Goal: Task Accomplishment & Management: Complete application form

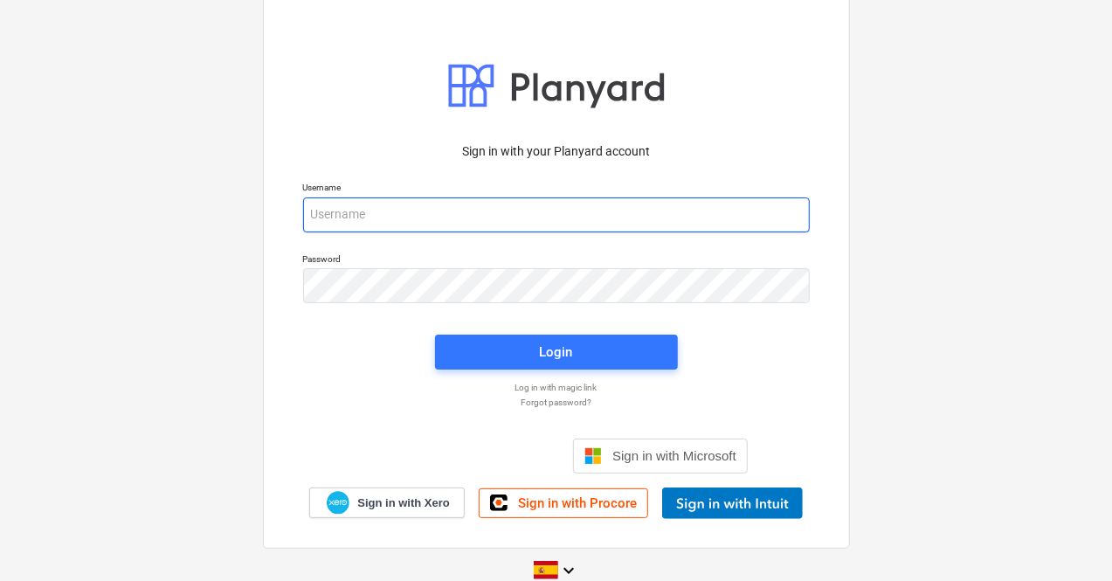
click at [367, 215] on input "email" at bounding box center [556, 214] width 507 height 35
paste input "[EMAIL_ADDRESS][DOMAIN_NAME]"
type input "[EMAIL_ADDRESS][DOMAIN_NAME]"
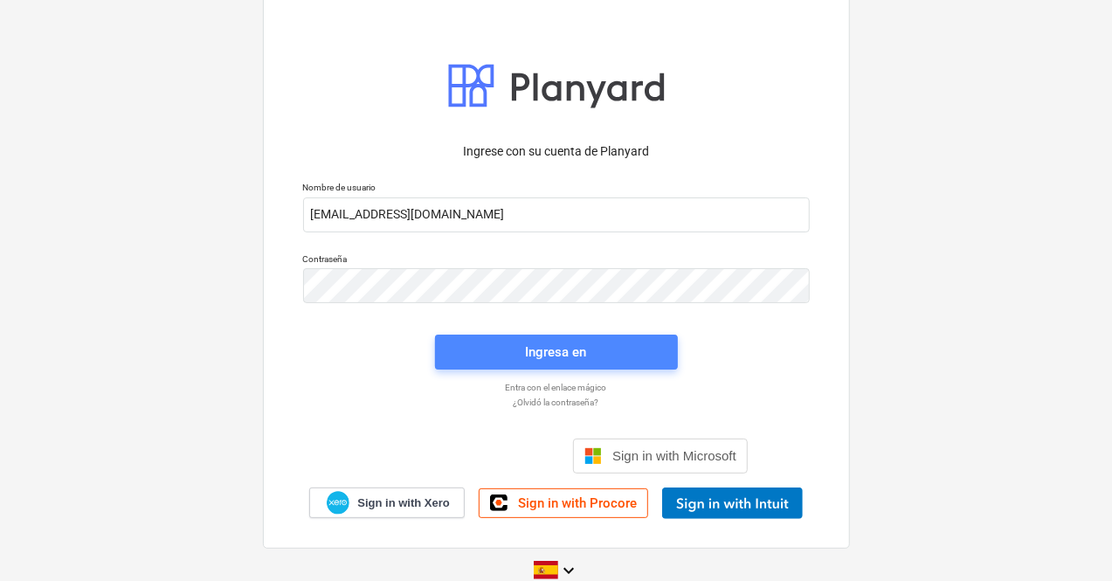
click at [482, 354] on span "Ingresa en" at bounding box center [556, 352] width 201 height 23
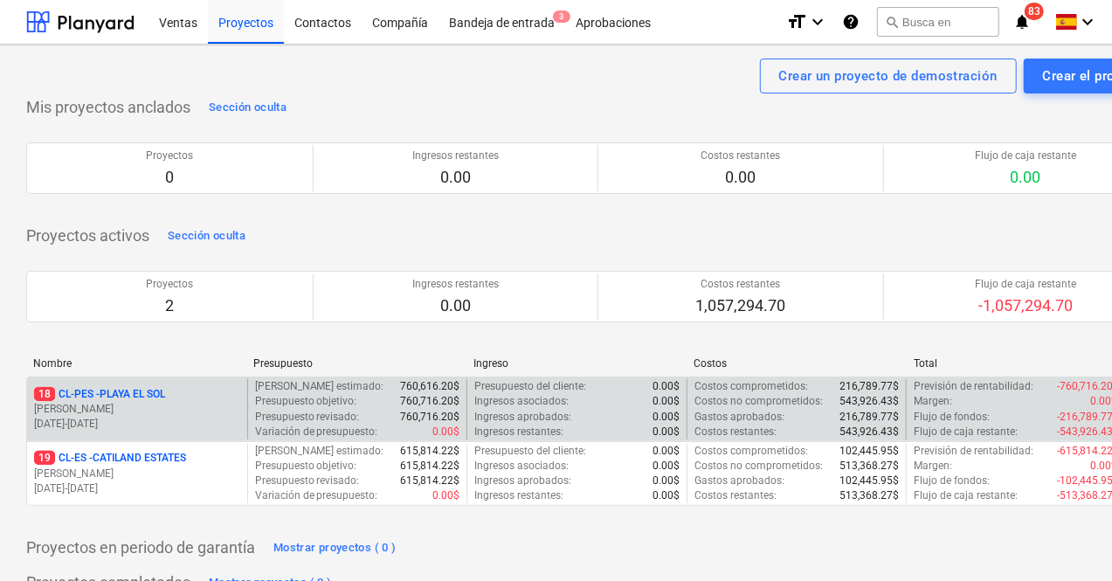
click at [129, 397] on p "18 CL-PES - PLAYA EL SOL" at bounding box center [99, 394] width 131 height 15
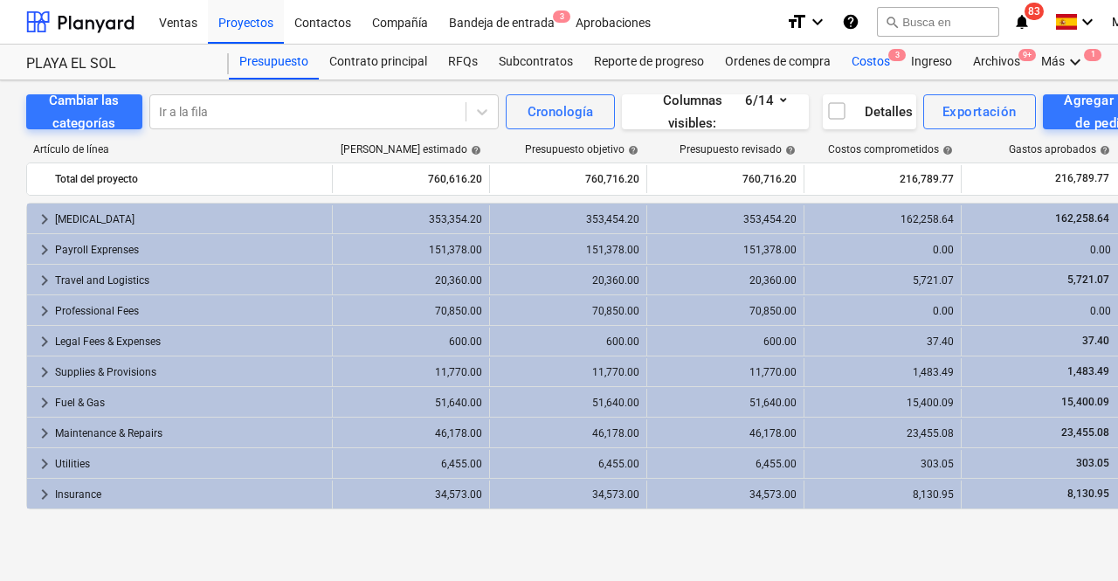
click at [880, 57] on div "Costos 3" at bounding box center [870, 62] width 59 height 35
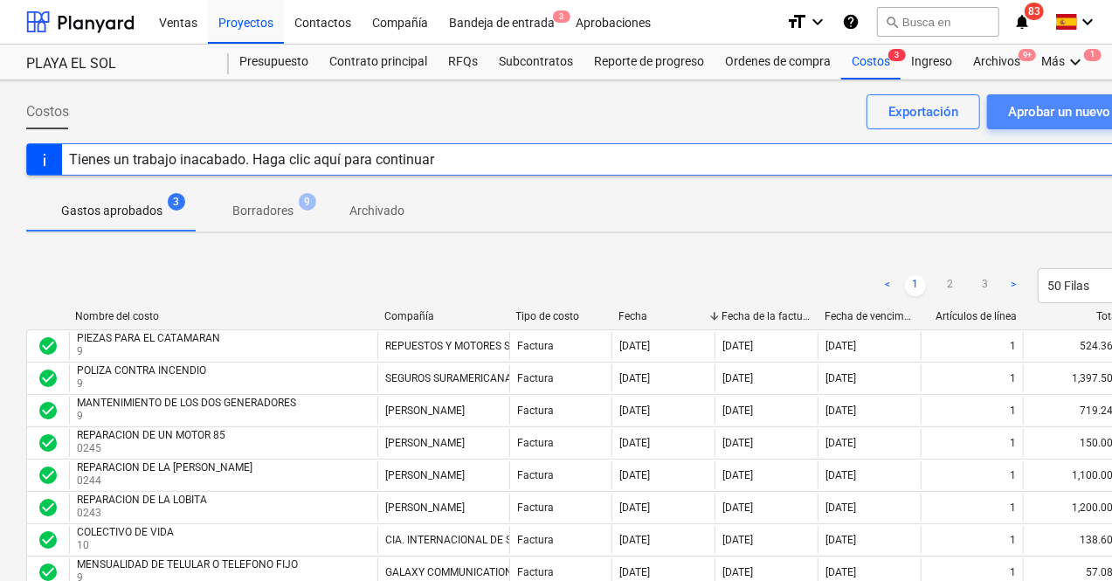
click at [1051, 111] on div "Aprobar un nuevo costo" at bounding box center [1078, 111] width 140 height 23
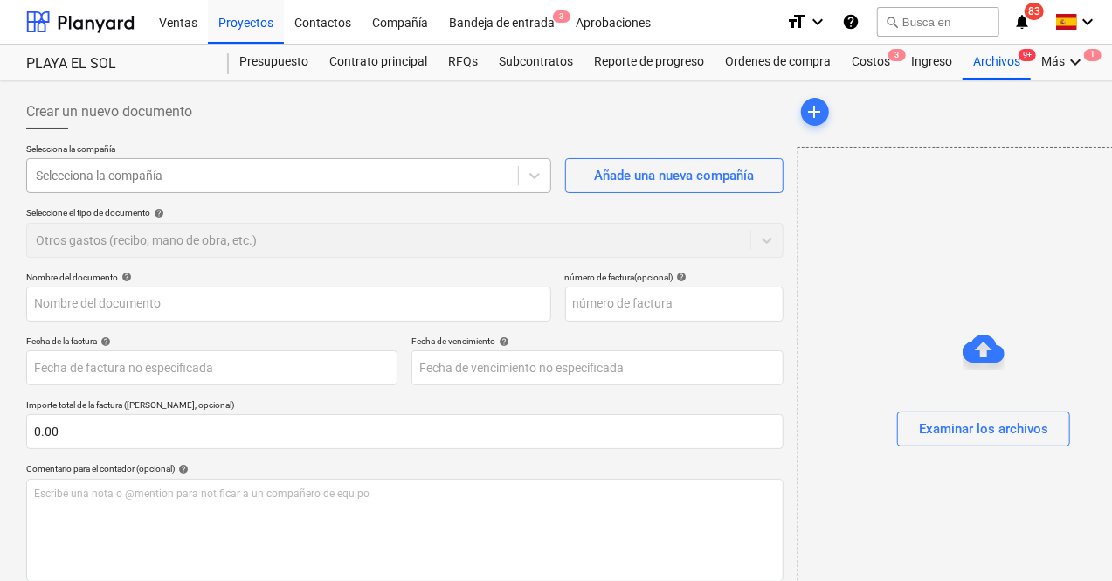
click at [242, 180] on div at bounding box center [272, 175] width 473 height 17
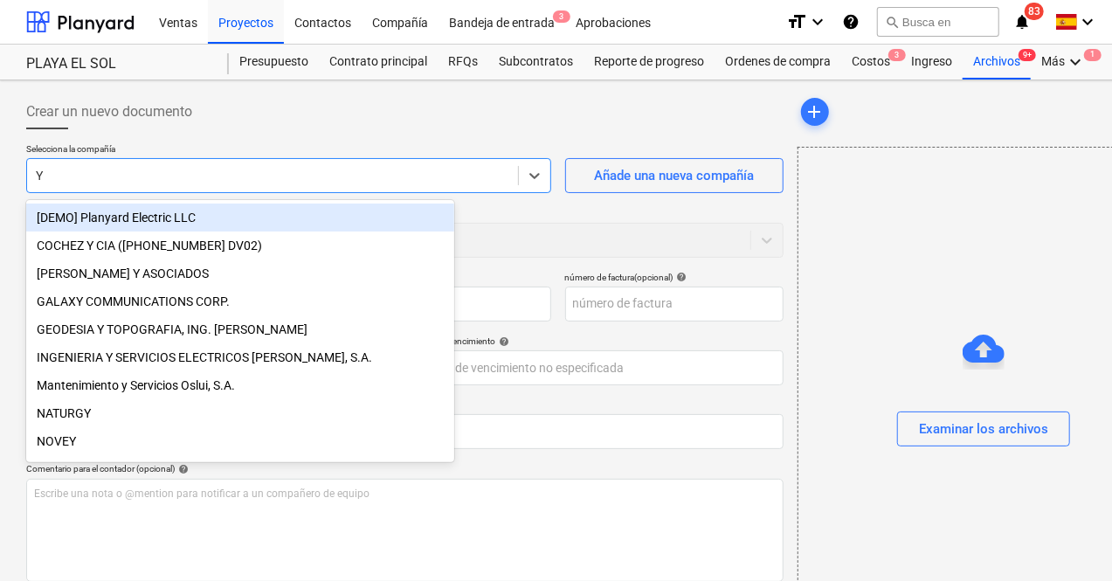
type input "YG"
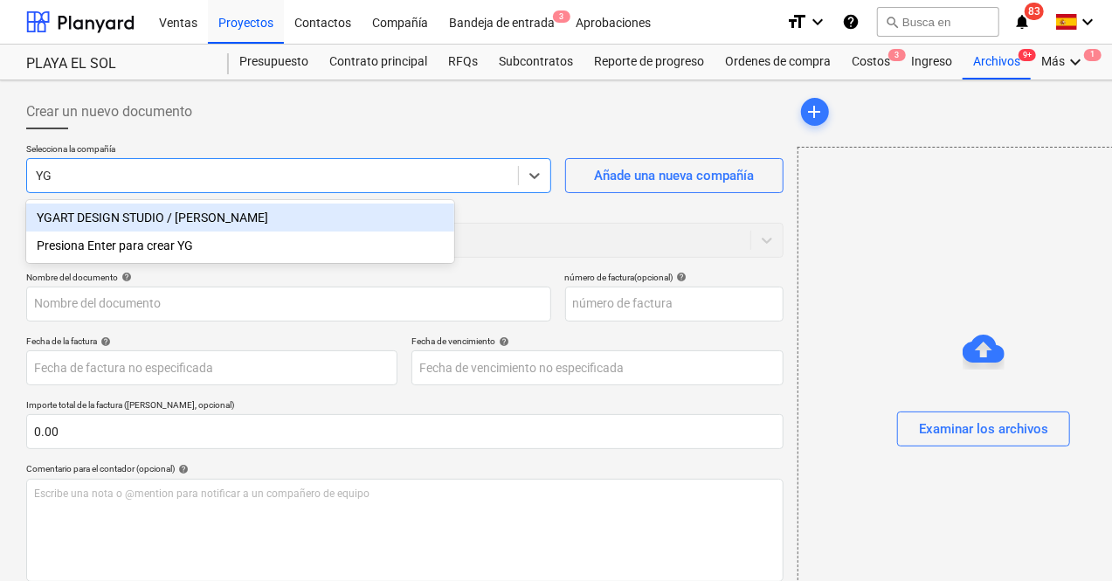
click at [176, 217] on div "YGART DESIGN STUDIO / [PERSON_NAME]" at bounding box center [240, 217] width 428 height 28
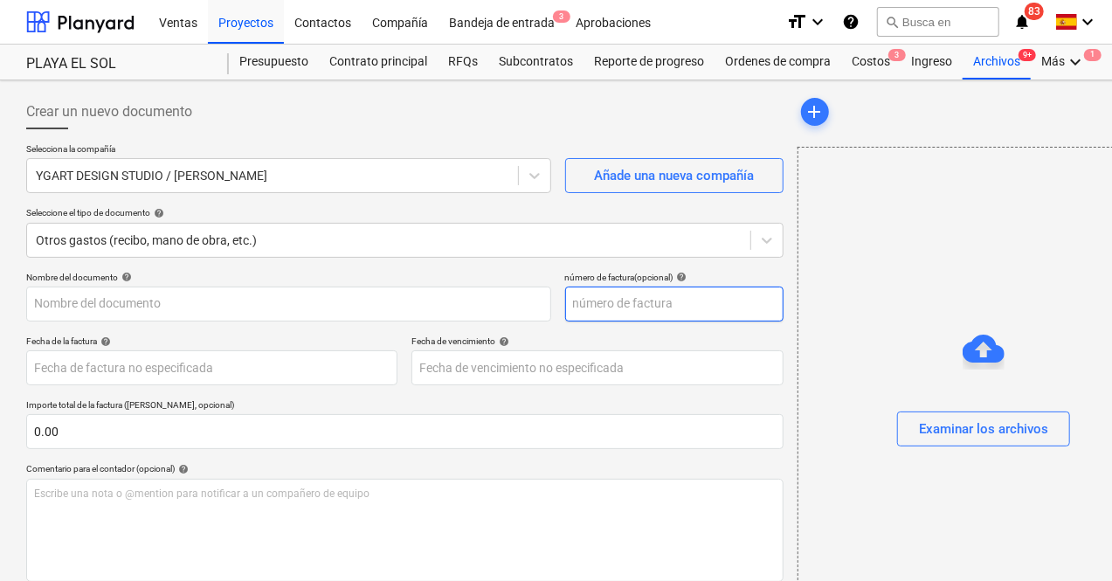
click at [565, 313] on input "text" at bounding box center [674, 303] width 218 height 35
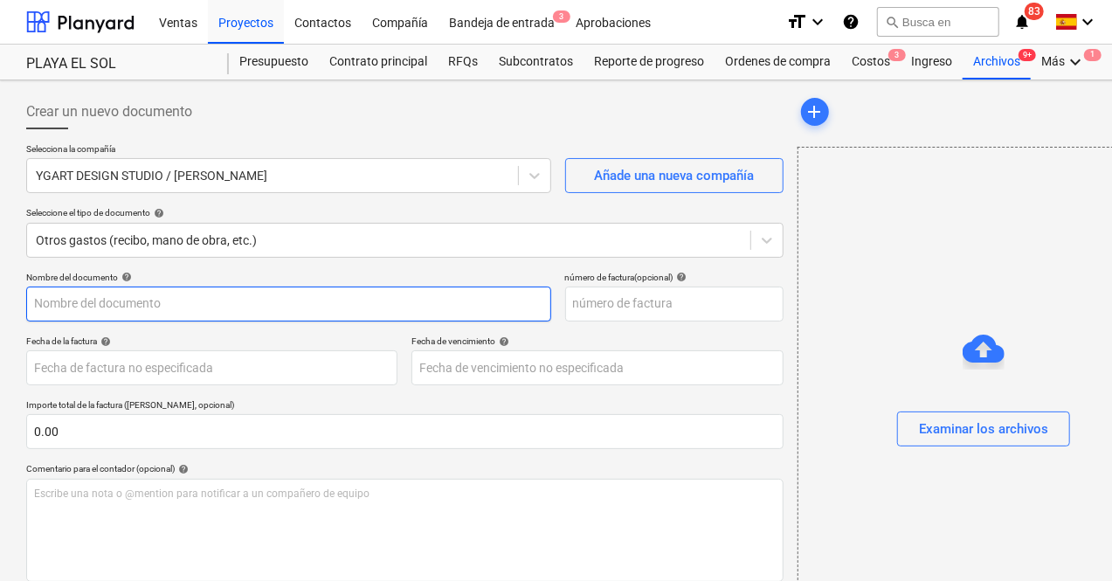
click at [85, 308] on input "text" at bounding box center [288, 303] width 525 height 35
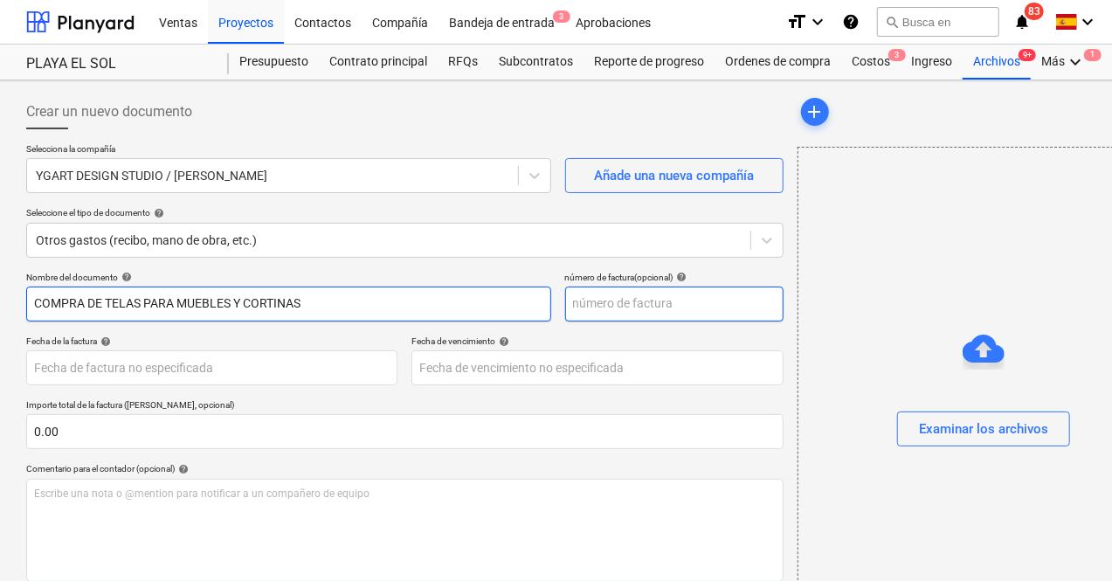
type input "COMPRA DE TELAS PARA MUEBLES Y CORTINAS"
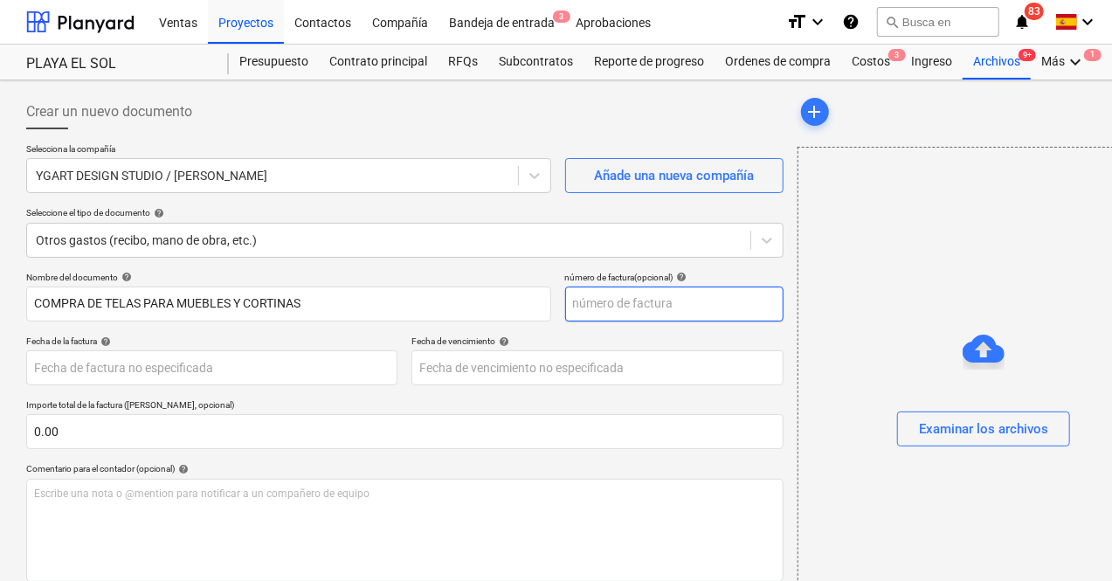
click at [565, 304] on input "text" at bounding box center [674, 303] width 218 height 35
click at [565, 305] on input "text" at bounding box center [674, 303] width 218 height 35
type input "00175"
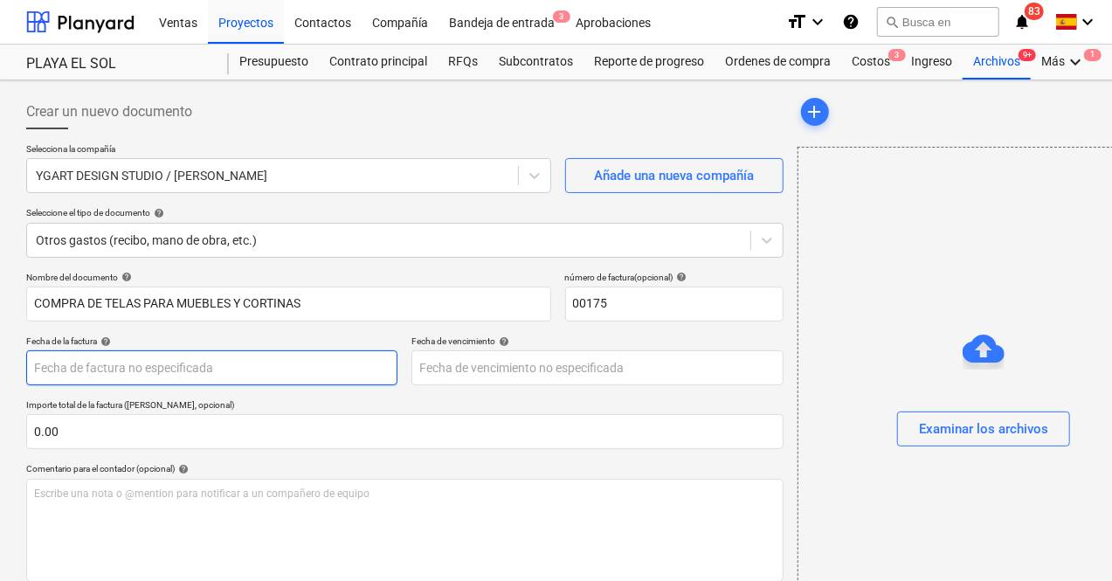
click at [258, 368] on body "Ventas Proyectos Contactos Compañía Bandeja de entrada 3 Aprobaciones format_si…" at bounding box center [556, 290] width 1112 height 581
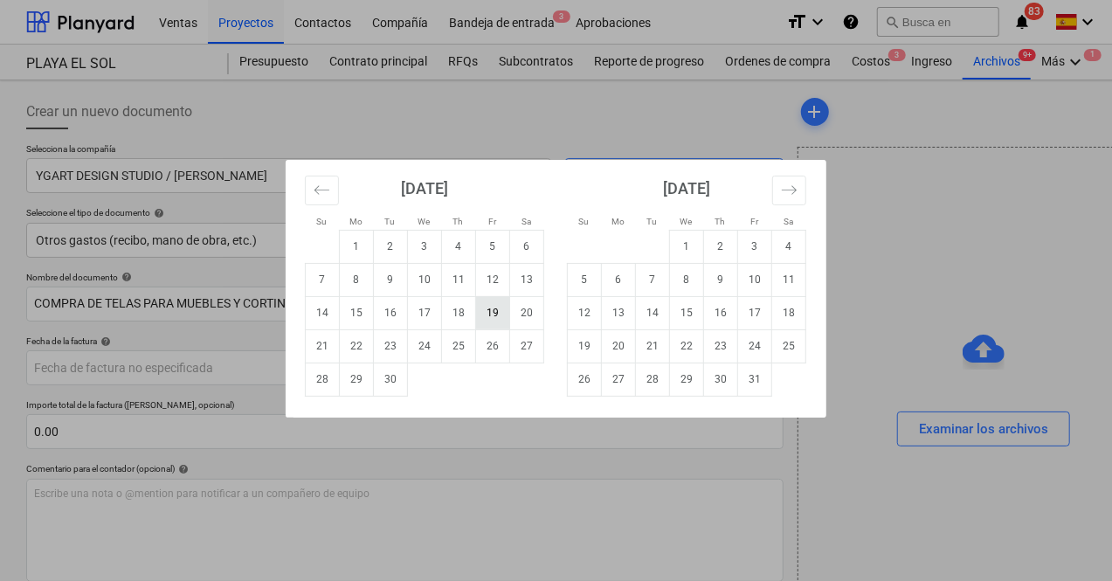
click at [486, 311] on td "19" at bounding box center [493, 312] width 34 height 33
type input "[DATE]"
click at [468, 355] on body "Ventas Proyectos Contactos Compañía Bandeja de entrada 3 Aprobaciones format_si…" at bounding box center [556, 290] width 1112 height 581
click at [491, 312] on td "19" at bounding box center [493, 312] width 34 height 33
type input "[DATE]"
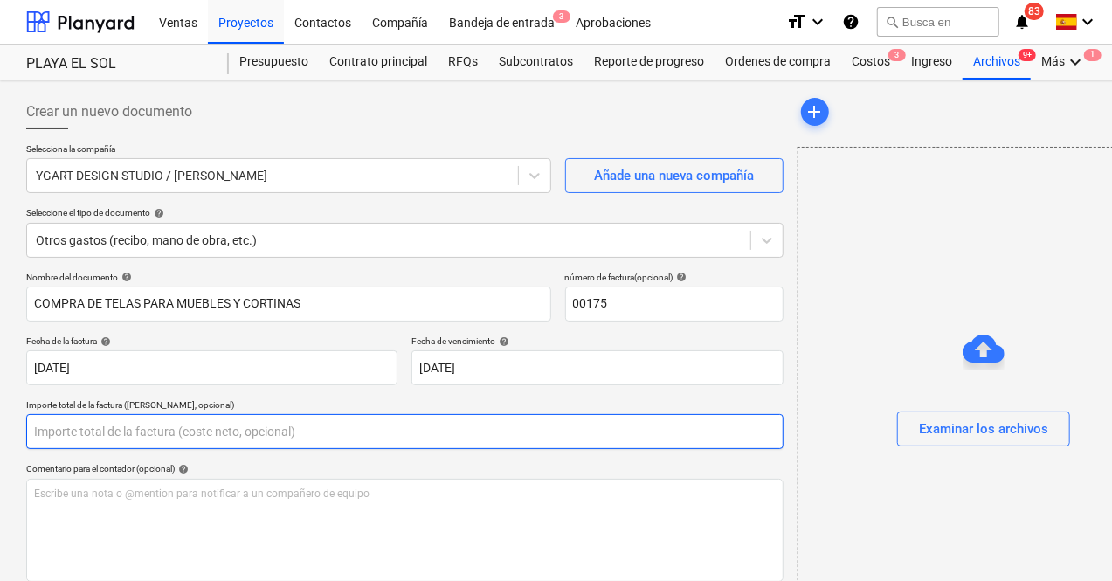
click at [121, 417] on input "text" at bounding box center [404, 431] width 757 height 35
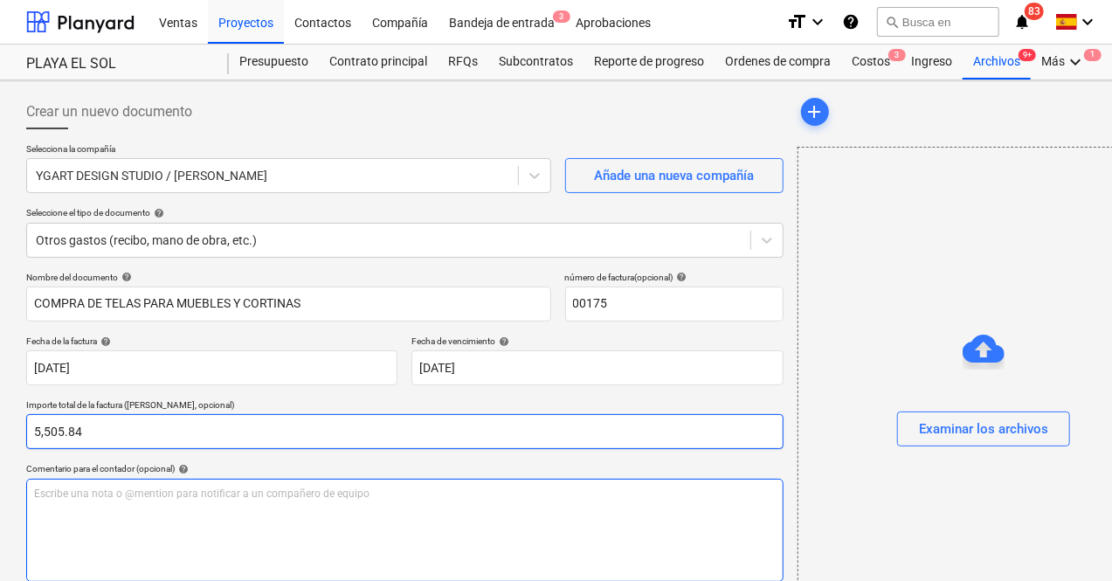
type input "5,505.84"
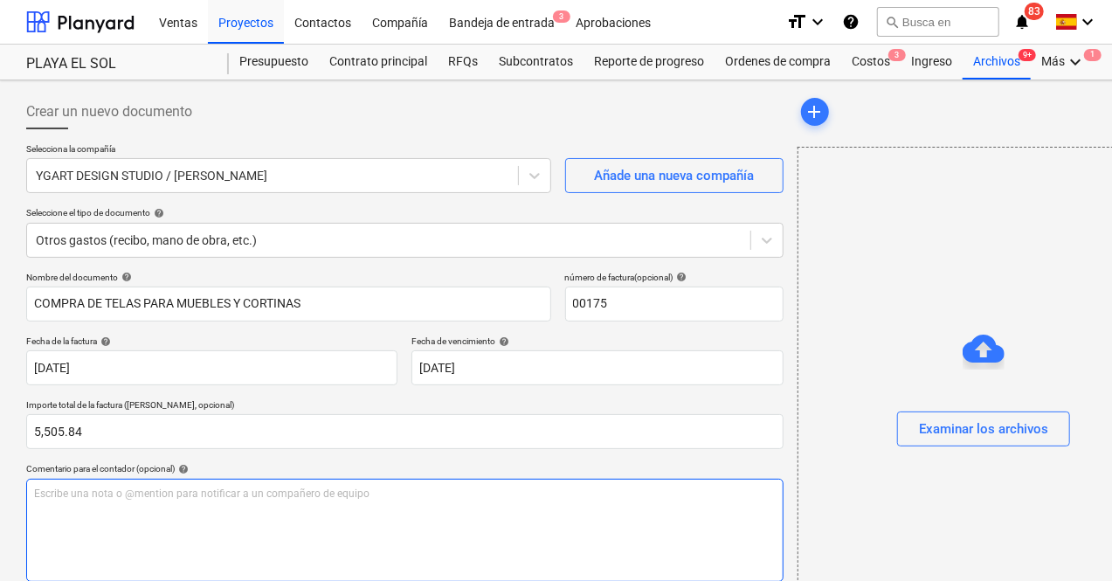
click at [80, 520] on div "Escribe una nota o @mention para notificar a un compañero de equipo ﻿" at bounding box center [404, 530] width 757 height 103
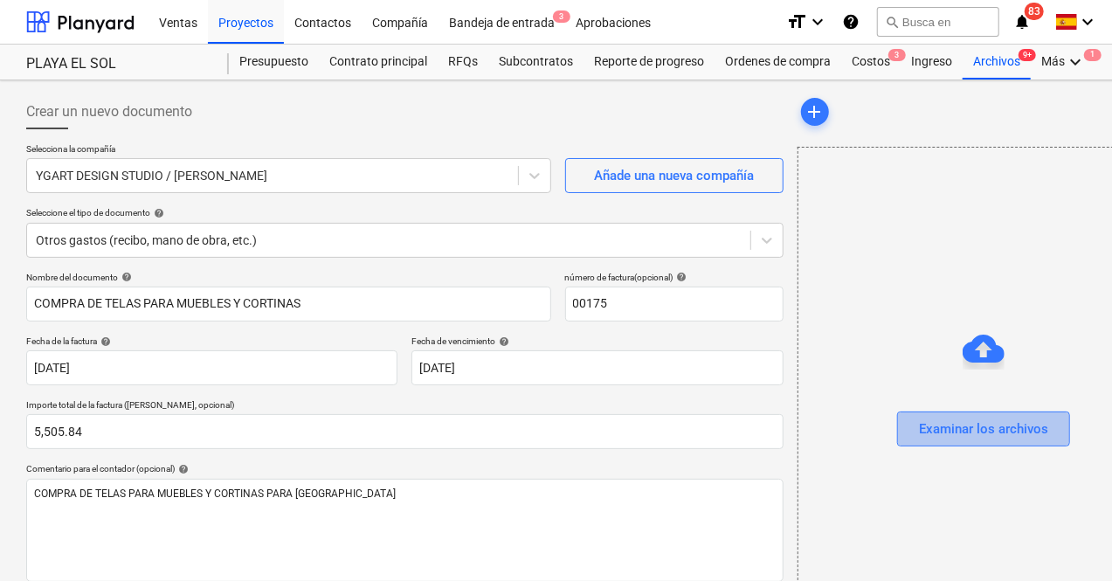
click at [923, 434] on div "Examinar los archivos" at bounding box center [983, 428] width 129 height 23
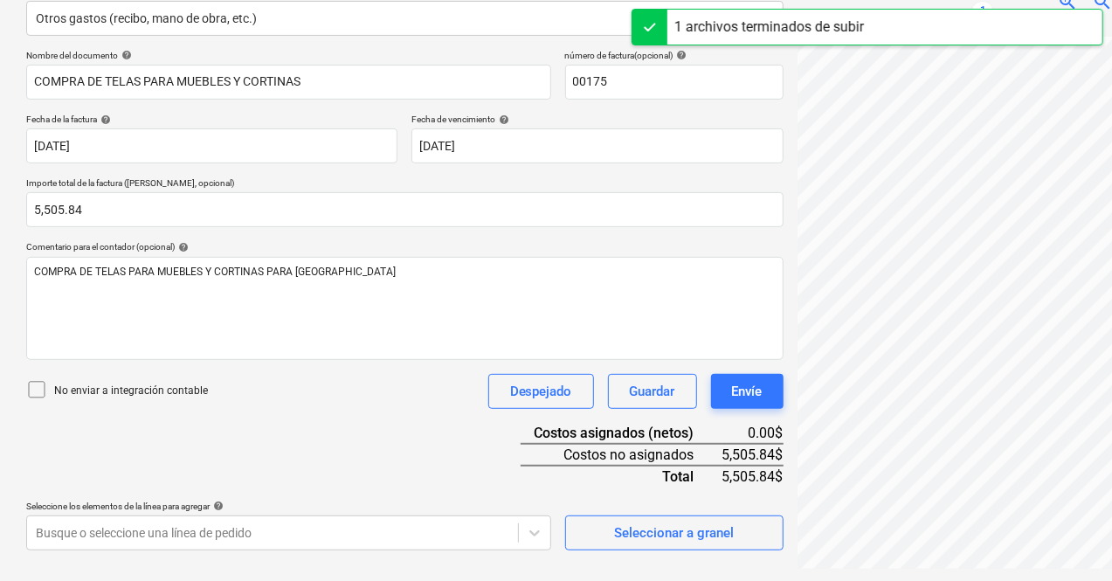
scroll to position [223, 0]
click at [981, 570] on div "FACTURA 00175.pdf clear add sort OCR todavía está en progreso. Por favor, esper…" at bounding box center [982, 220] width 385 height 710
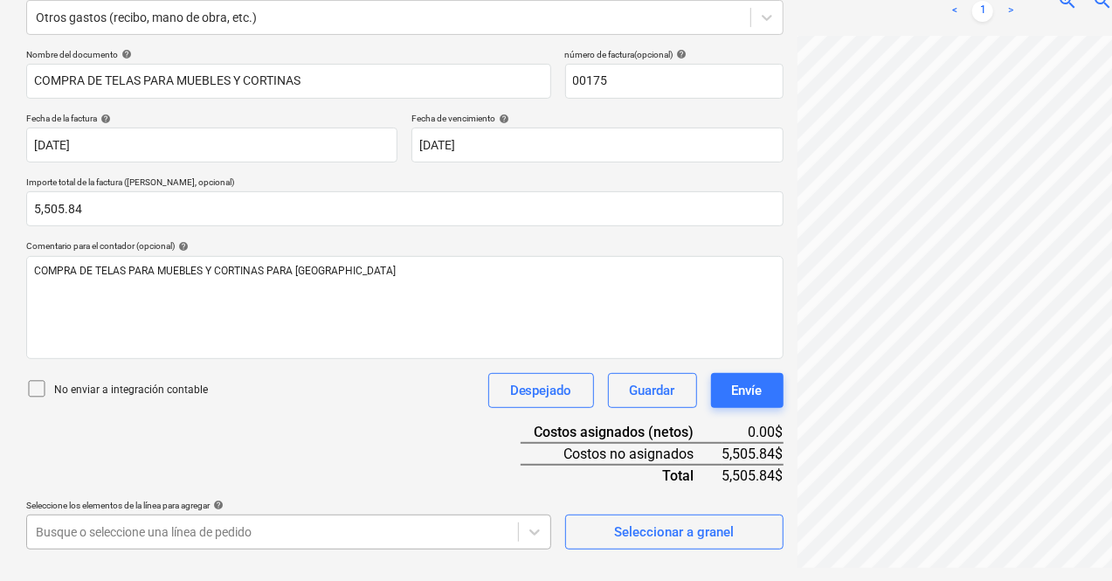
scroll to position [463, 0]
click at [64, 357] on body "Ventas Proyectos Contactos Compañía Bandeja de entrada 3 Aprobaciones format_si…" at bounding box center [556, 66] width 1112 height 581
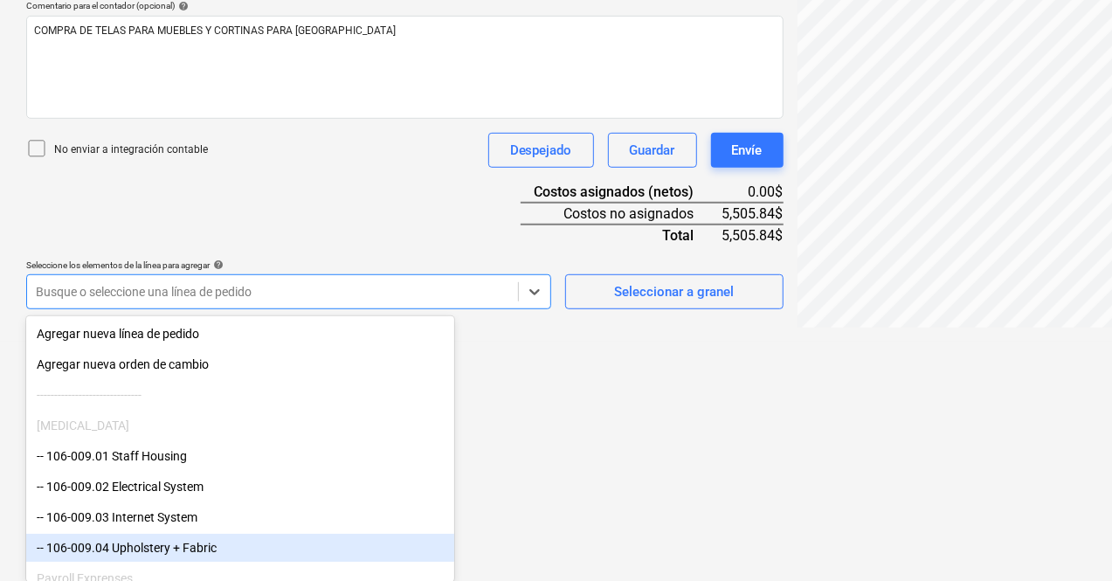
click at [197, 542] on div "-- 106-009.04 Upholstery + Fabric" at bounding box center [240, 548] width 428 height 28
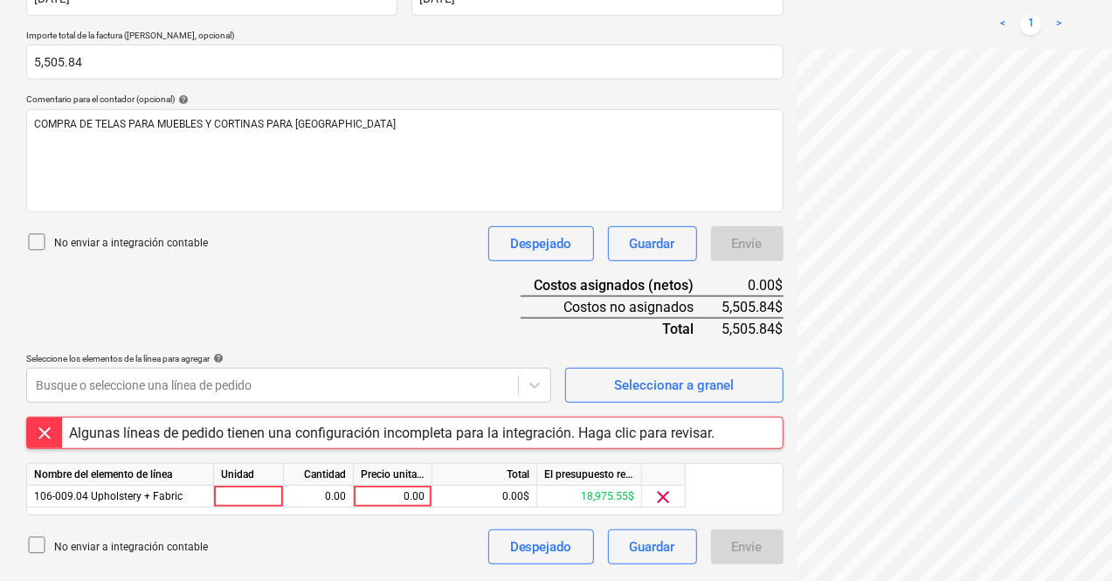
scroll to position [383, 0]
click at [257, 490] on div at bounding box center [249, 497] width 70 height 22
type input "1"
click at [315, 496] on div "0.00" at bounding box center [318, 497] width 55 height 22
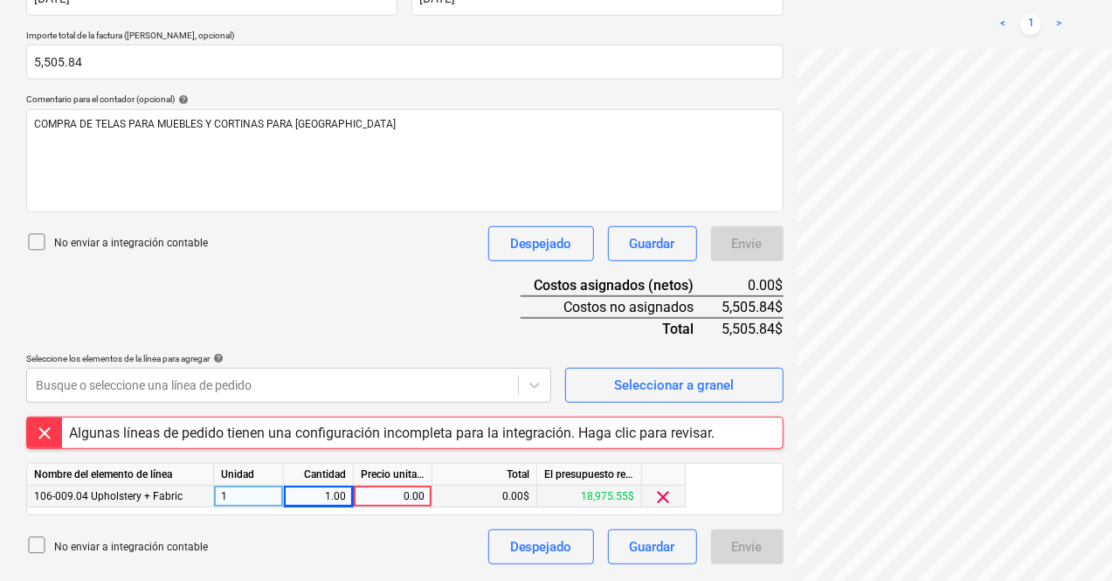
click at [378, 503] on div "0.00" at bounding box center [393, 497] width 64 height 22
type input "5505.84"
drag, startPoint x: 742, startPoint y: 570, endPoint x: 734, endPoint y: 563, distance: 10.5
click at [790, 570] on div "FACTURA 00175.pdf clear add sort OCR todavía está en progreso. Por favor, esper…" at bounding box center [982, 144] width 385 height 853
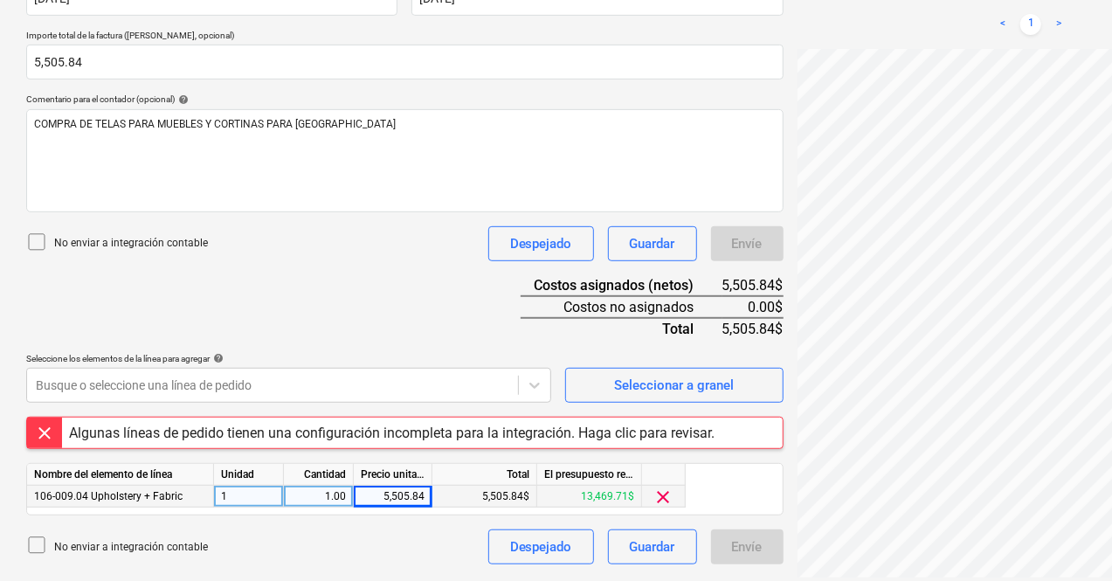
click at [268, 537] on div "No enviar a integración contable Despejado Guardar Envíe" at bounding box center [404, 546] width 757 height 35
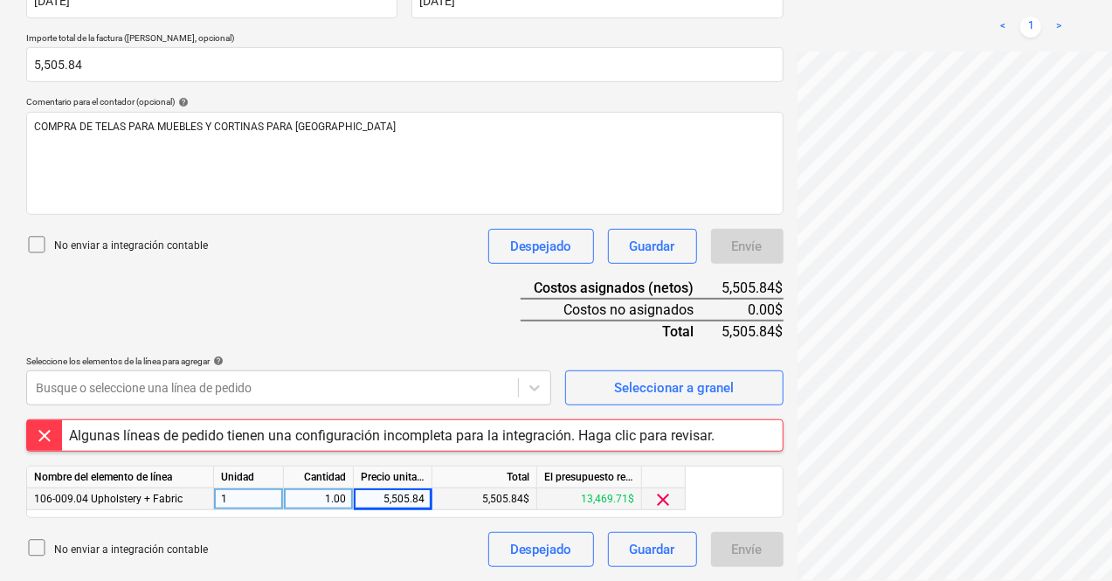
scroll to position [383, 0]
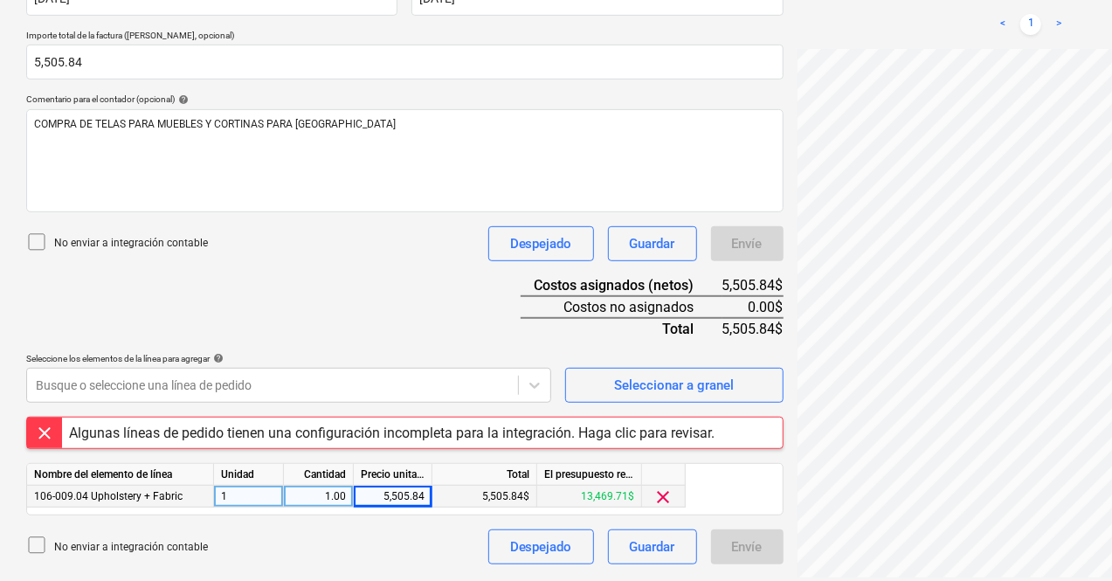
click at [711, 553] on div "Envíe" at bounding box center [747, 546] width 72 height 35
click at [300, 424] on div "Algunas líneas de pedido tienen una configuración incompleta para la integració…" at bounding box center [391, 432] width 645 height 17
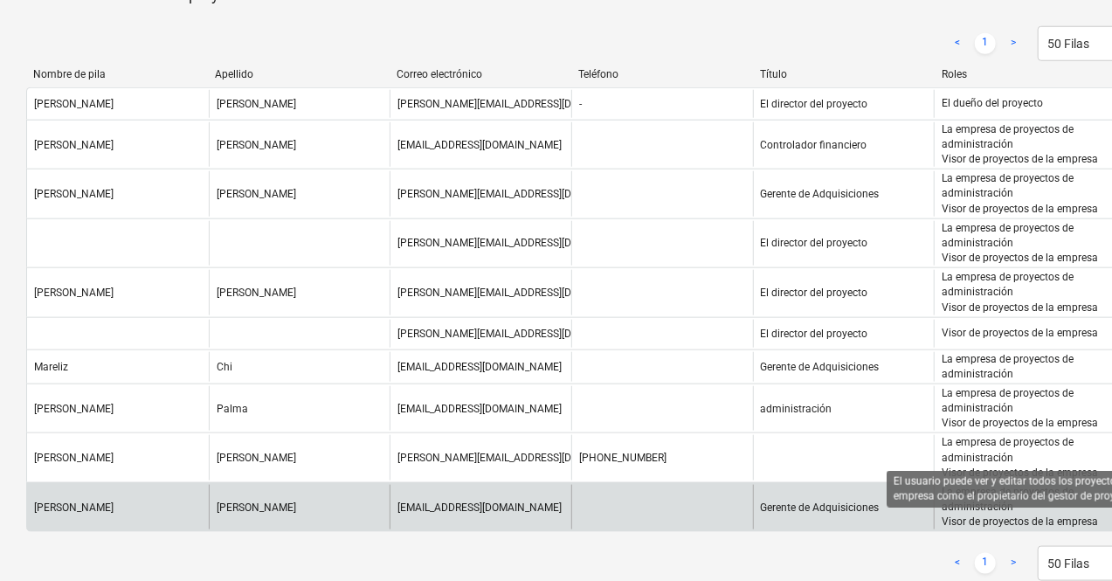
scroll to position [866, 0]
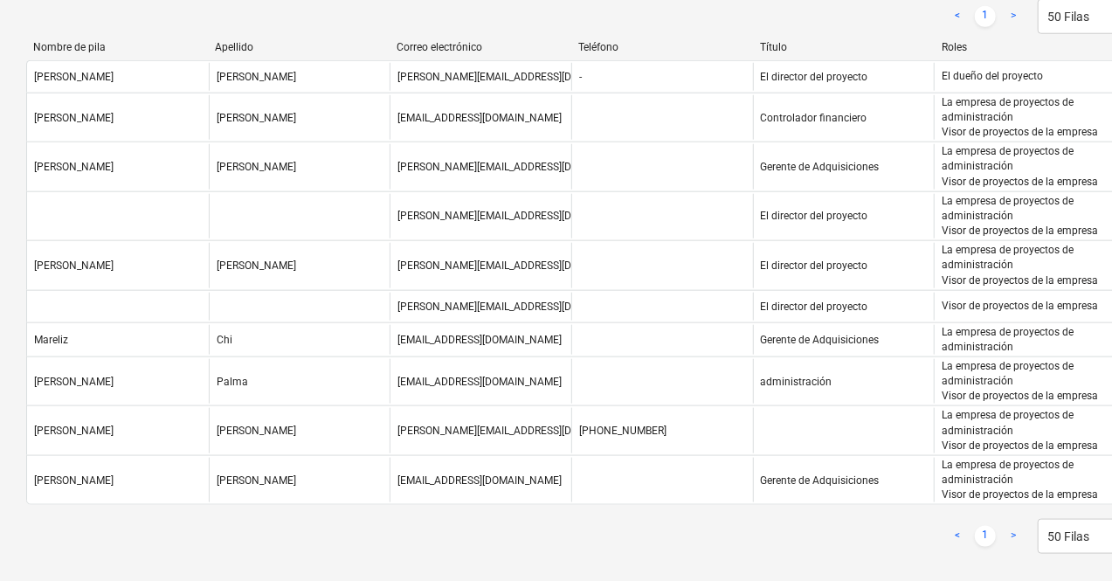
click at [1012, 526] on link ">" at bounding box center [1013, 536] width 21 height 21
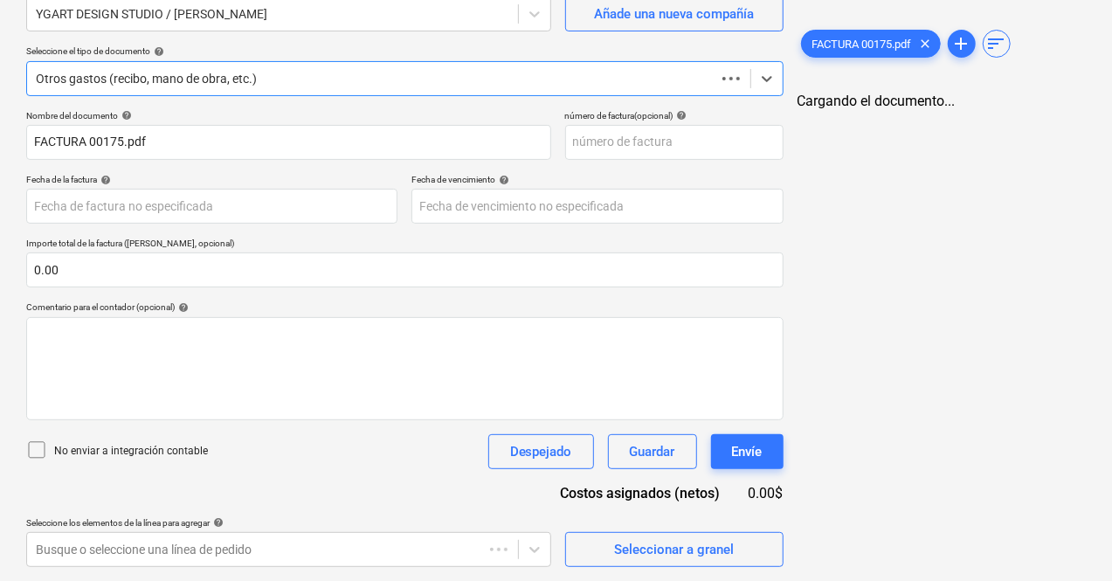
scroll to position [161, 0]
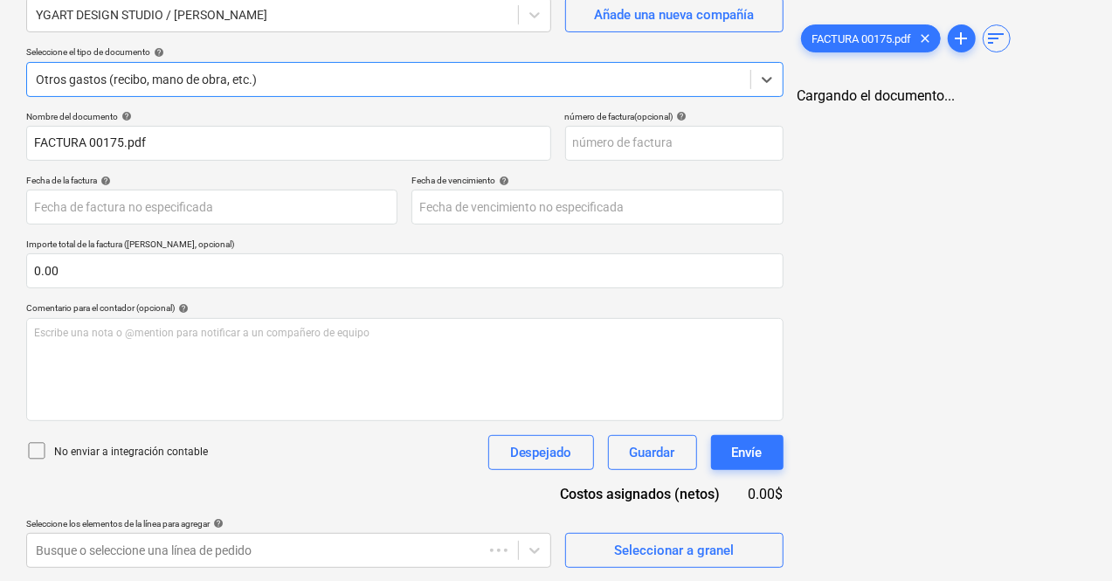
type input "00175"
type input "[DATE]"
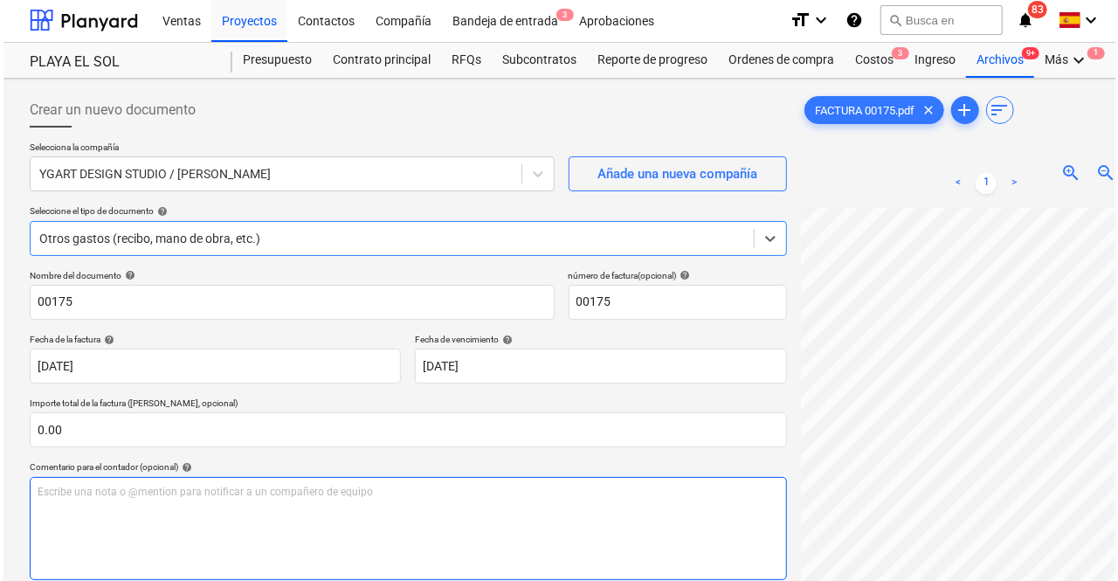
scroll to position [0, 0]
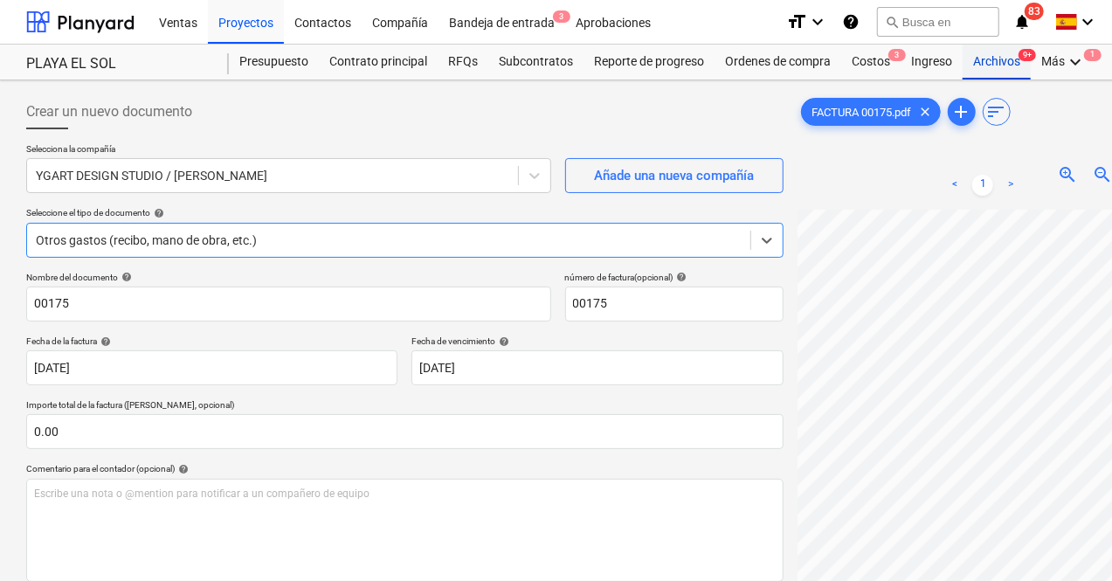
click at [991, 51] on div "Archivos 9+" at bounding box center [996, 62] width 68 height 35
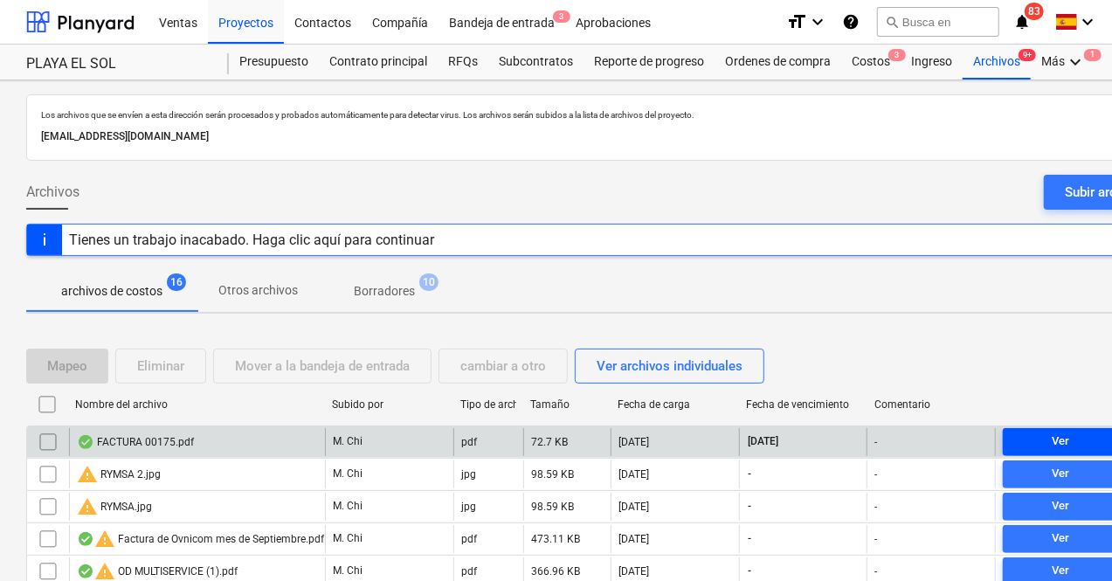
click at [1067, 437] on div "Ver" at bounding box center [1060, 441] width 17 height 20
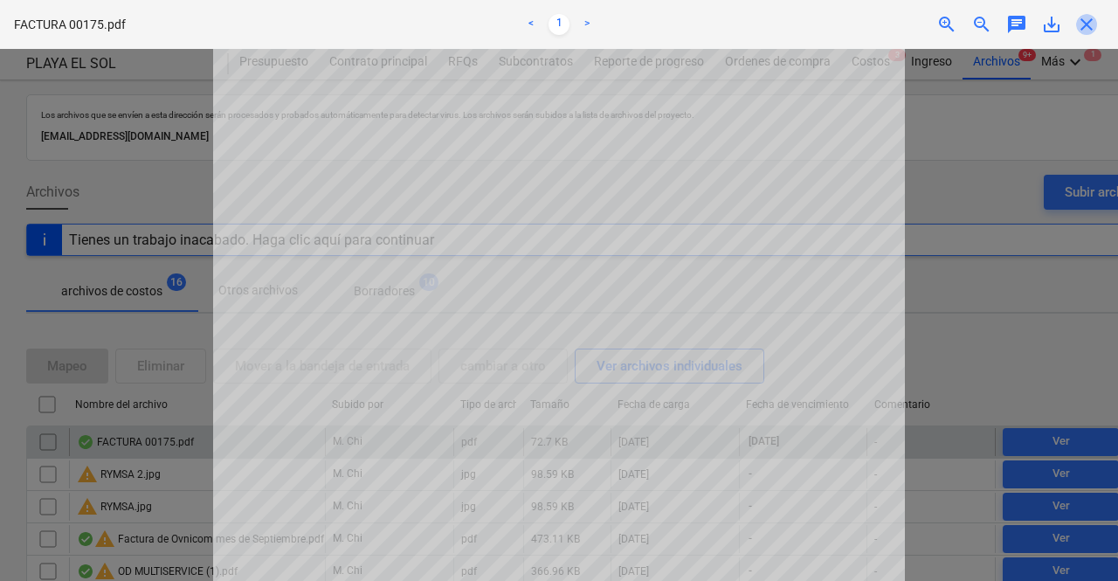
click at [1092, 17] on span "close" at bounding box center [1086, 24] width 21 height 21
click at [122, 307] on div at bounding box center [559, 315] width 1118 height 532
click at [171, 334] on div at bounding box center [559, 315] width 1118 height 532
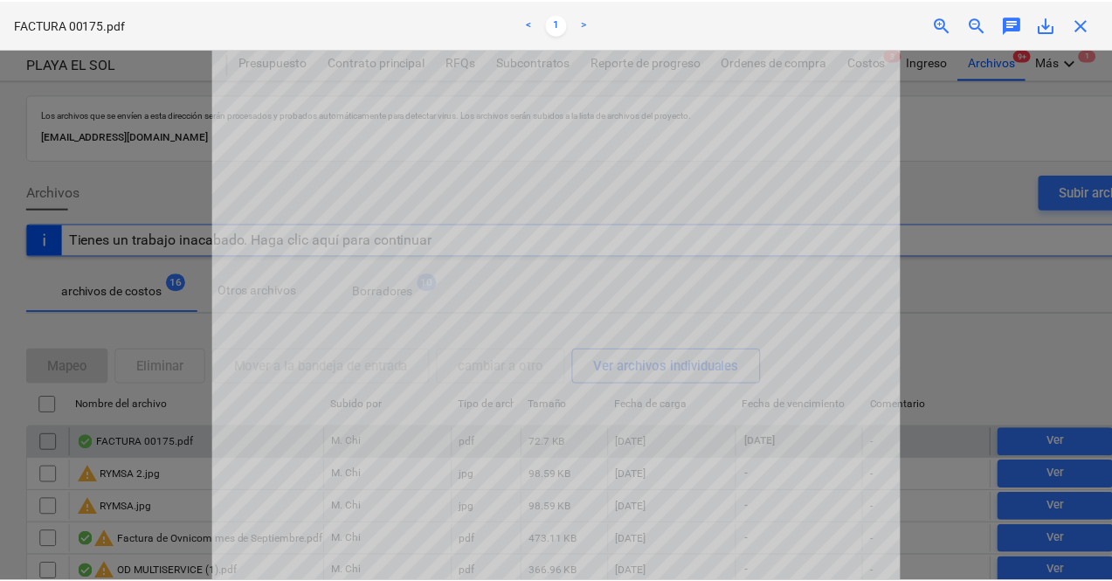
scroll to position [1, 0]
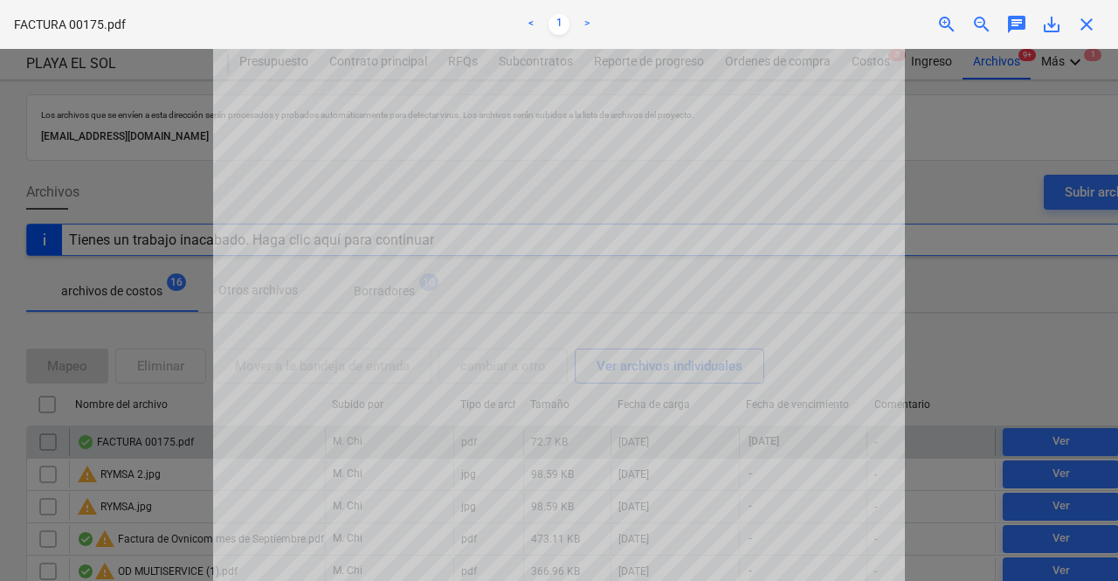
click at [1003, 288] on div at bounding box center [559, 315] width 1118 height 532
click at [1093, 21] on span "close" at bounding box center [1086, 24] width 21 height 21
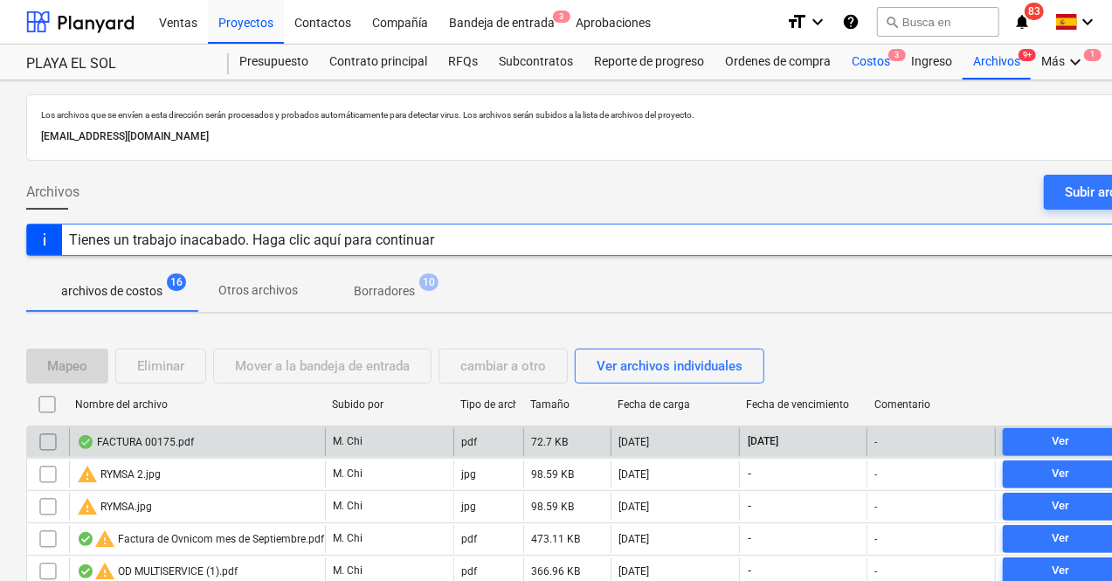
click at [863, 65] on div "Costos 3" at bounding box center [870, 62] width 59 height 35
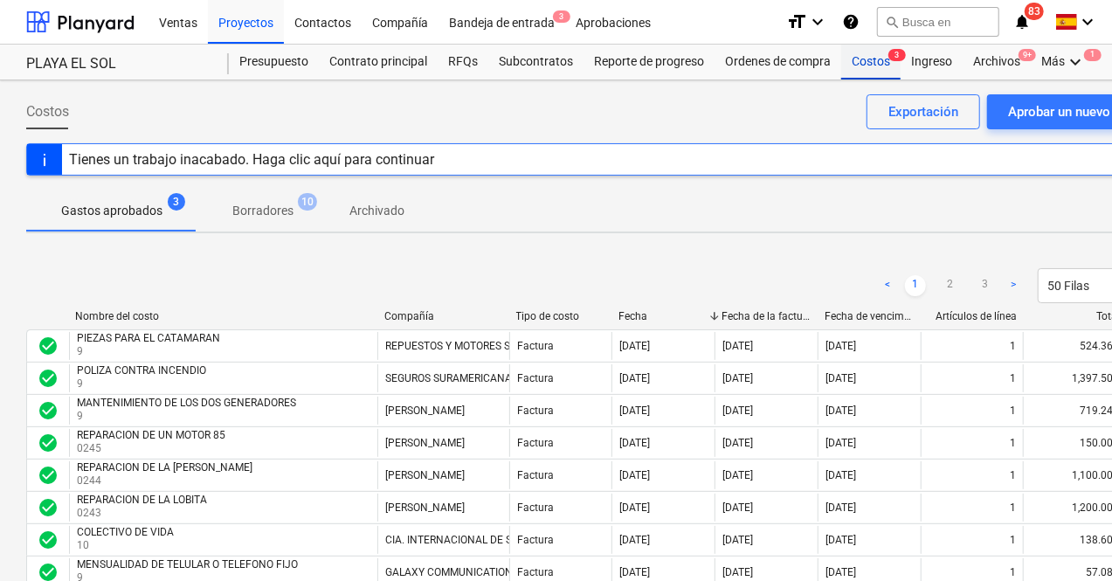
click at [879, 53] on div "Costos 3" at bounding box center [870, 62] width 59 height 35
drag, startPoint x: 1036, startPoint y: 88, endPoint x: 1032, endPoint y: 97, distance: 9.4
click at [1031, 107] on div "Aprobar un nuevo costo" at bounding box center [1078, 111] width 140 height 23
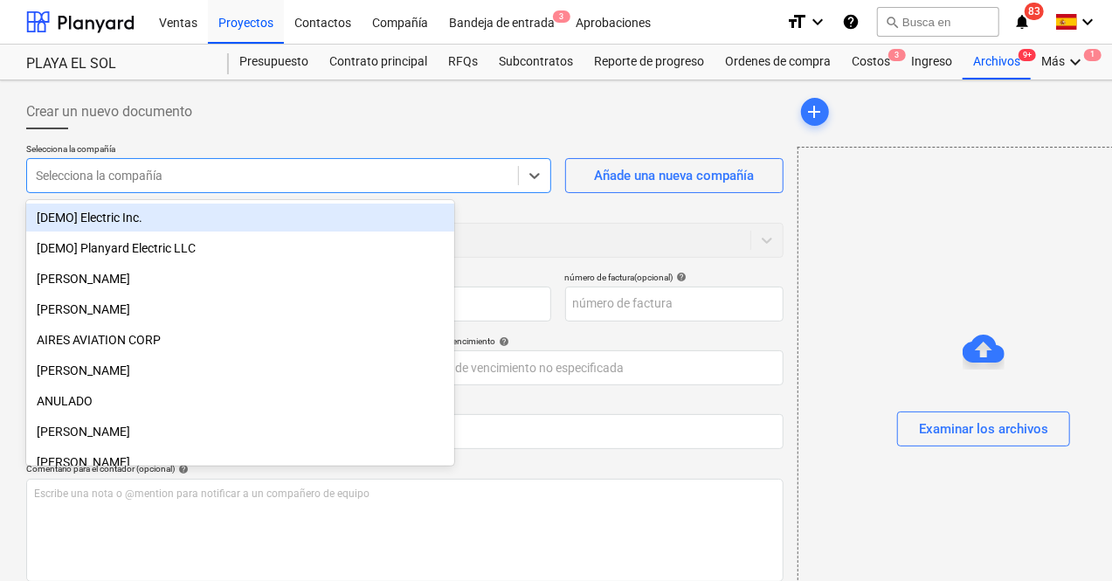
click at [306, 173] on div at bounding box center [272, 175] width 473 height 17
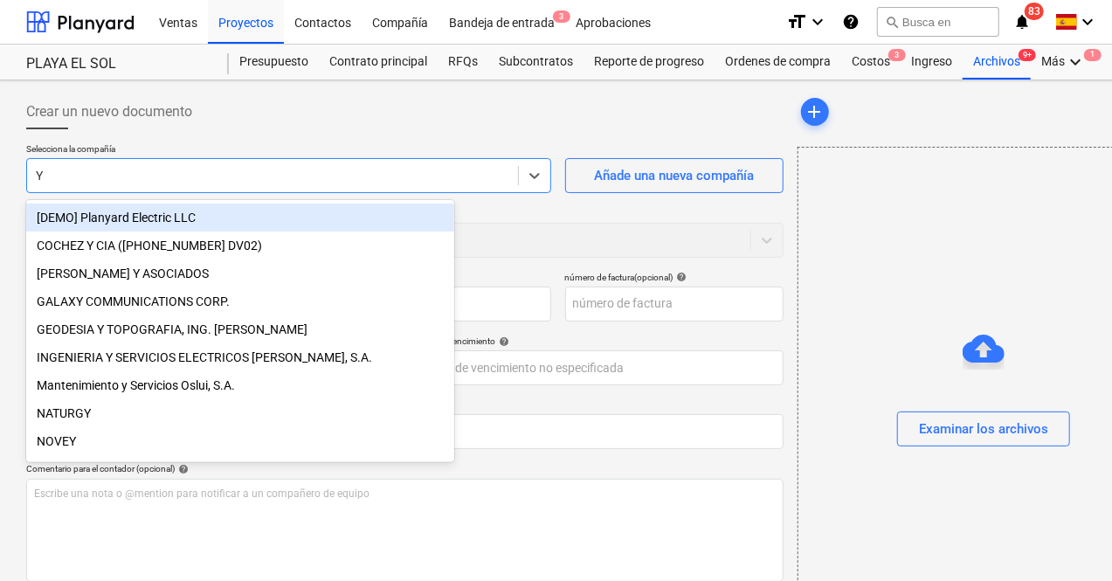
type input "YG"
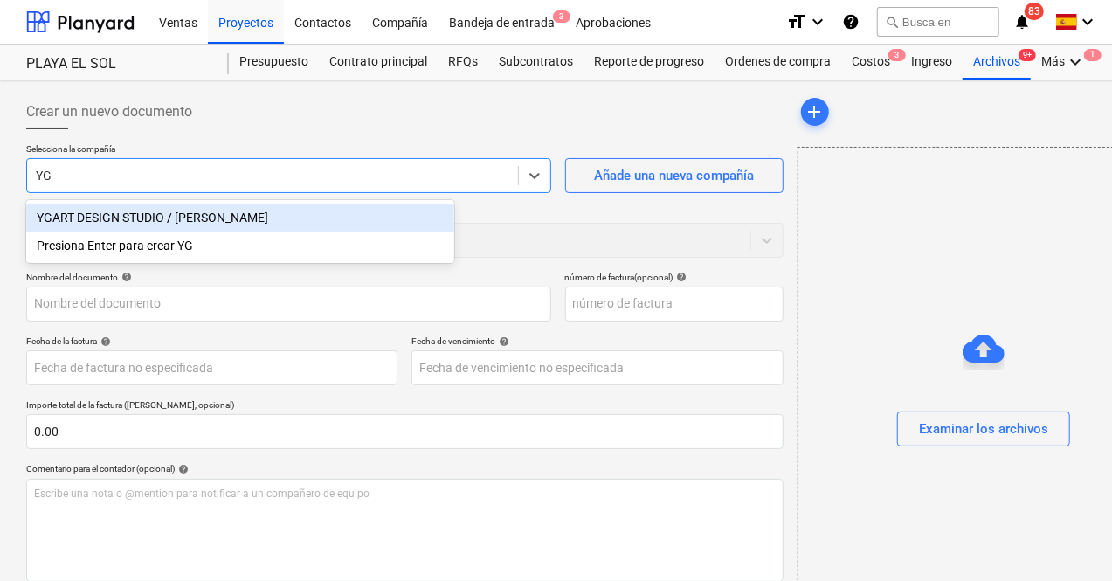
click at [128, 210] on div "YGART DESIGN STUDIO / [PERSON_NAME]" at bounding box center [240, 217] width 428 height 28
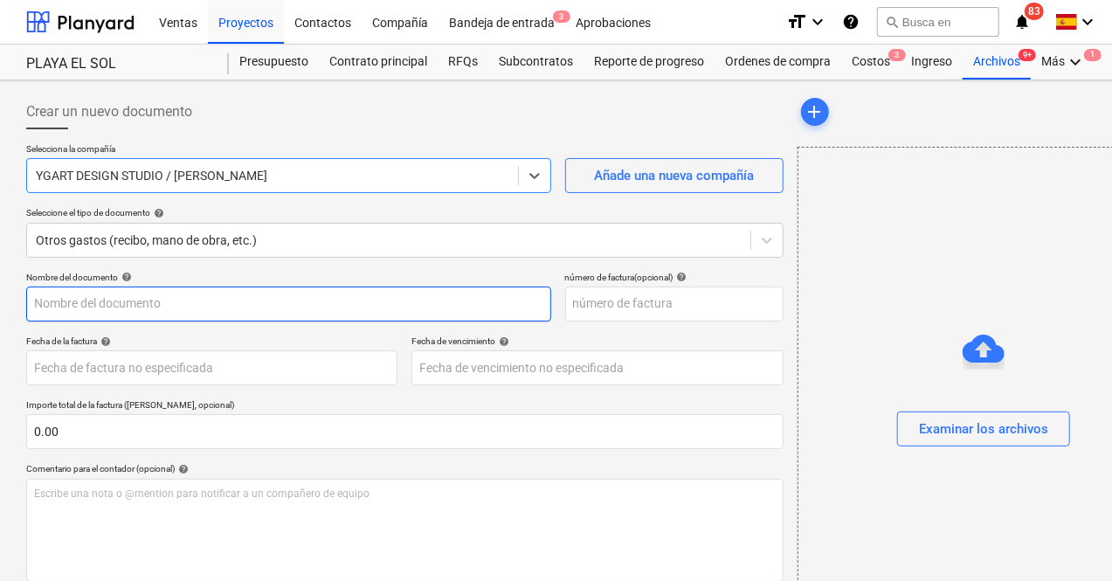
click at [129, 300] on input "text" at bounding box center [288, 303] width 525 height 35
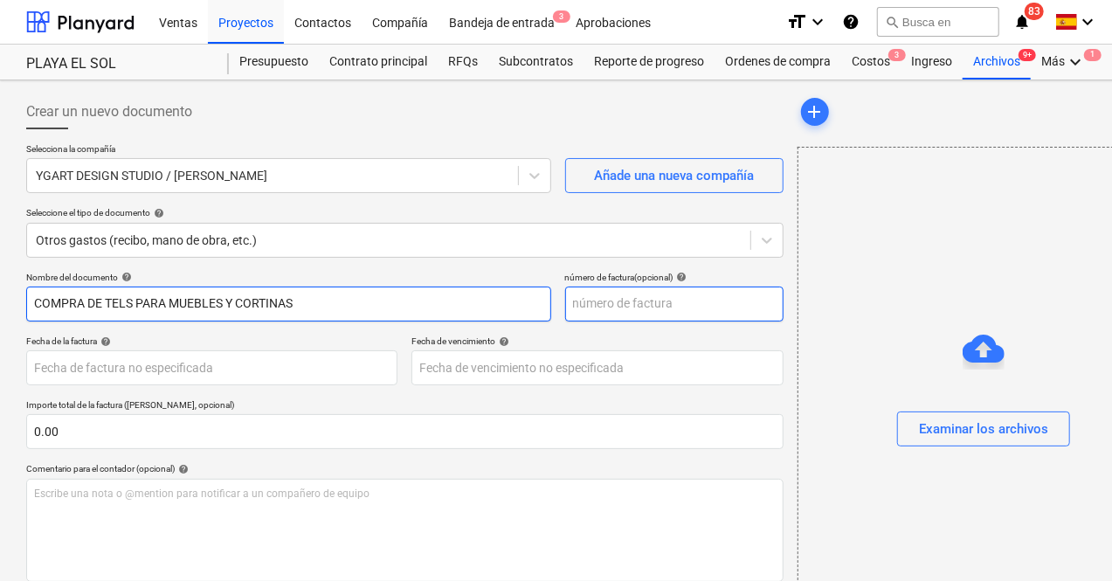
type input "COMPRA DE TELS PARA MUEBLES Y CORTINAS"
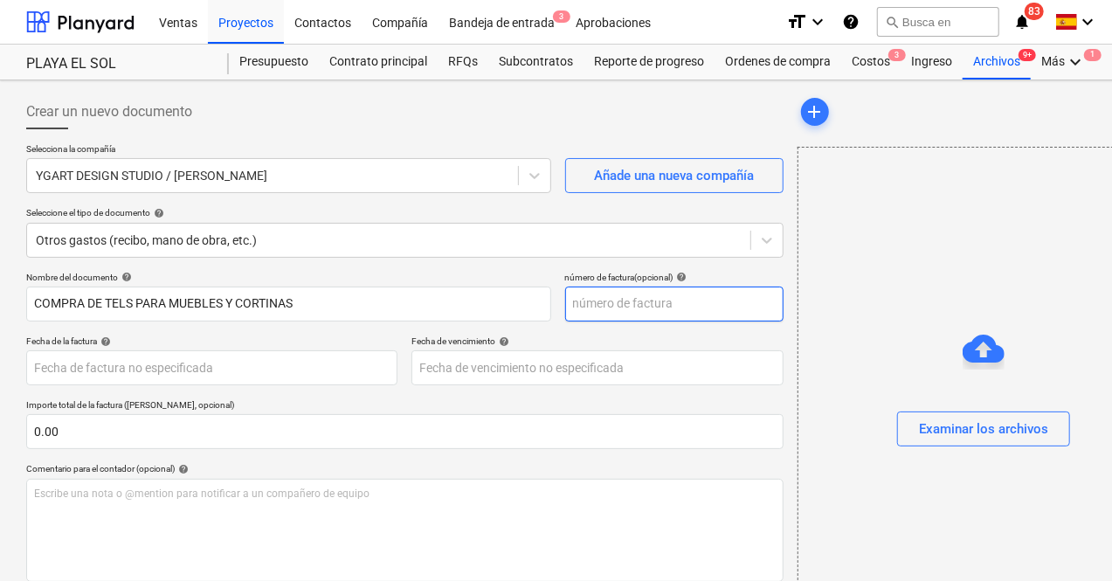
click at [565, 301] on input "text" at bounding box center [674, 303] width 218 height 35
type input "00175"
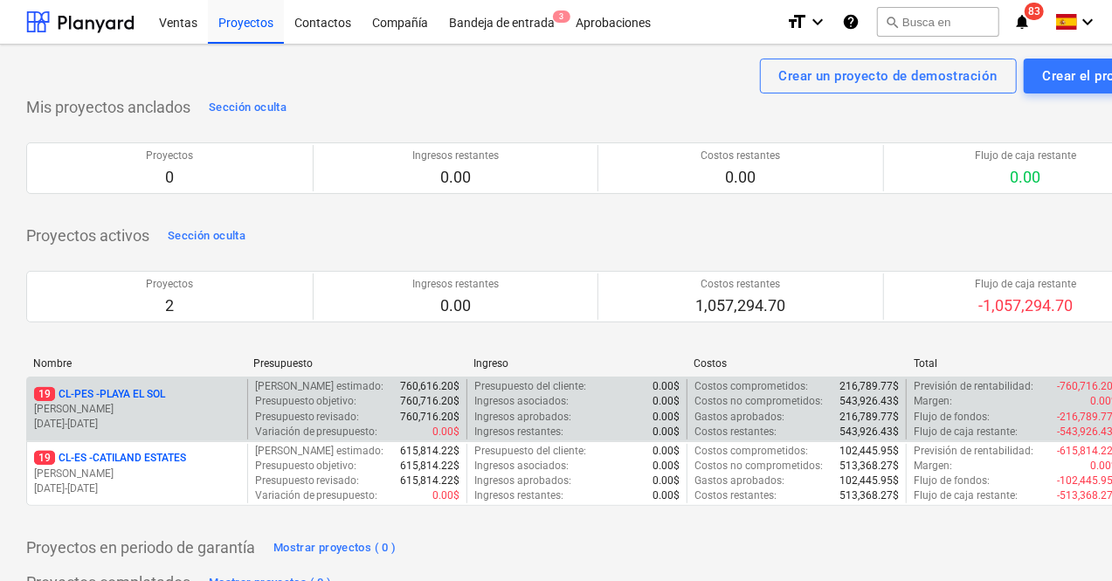
click at [101, 400] on p "19 CL-PES - [GEOGRAPHIC_DATA]" at bounding box center [99, 394] width 131 height 15
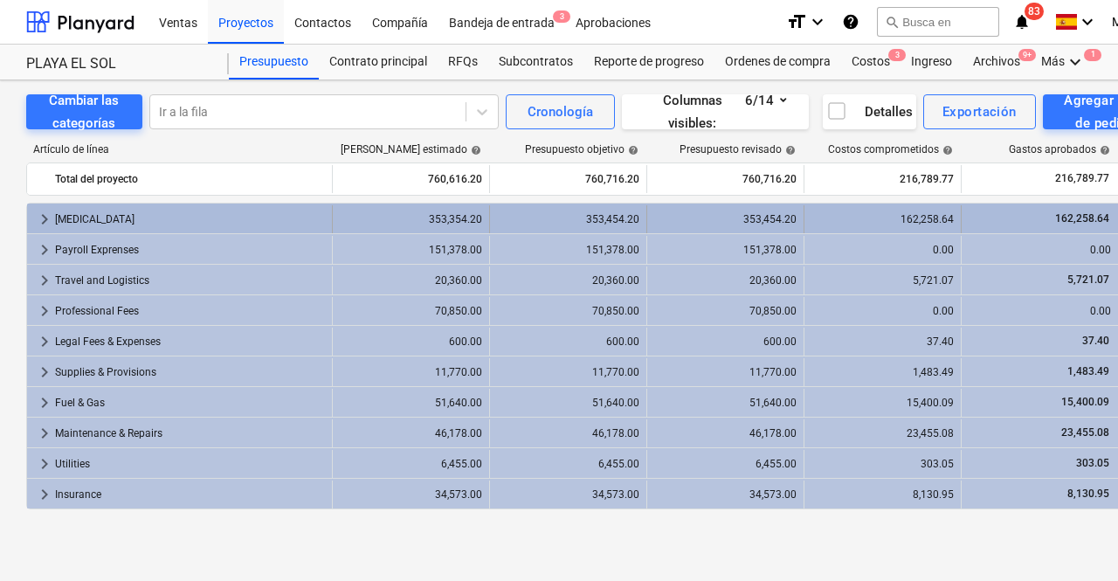
click at [86, 211] on div "[MEDICAL_DATA]" at bounding box center [190, 219] width 270 height 28
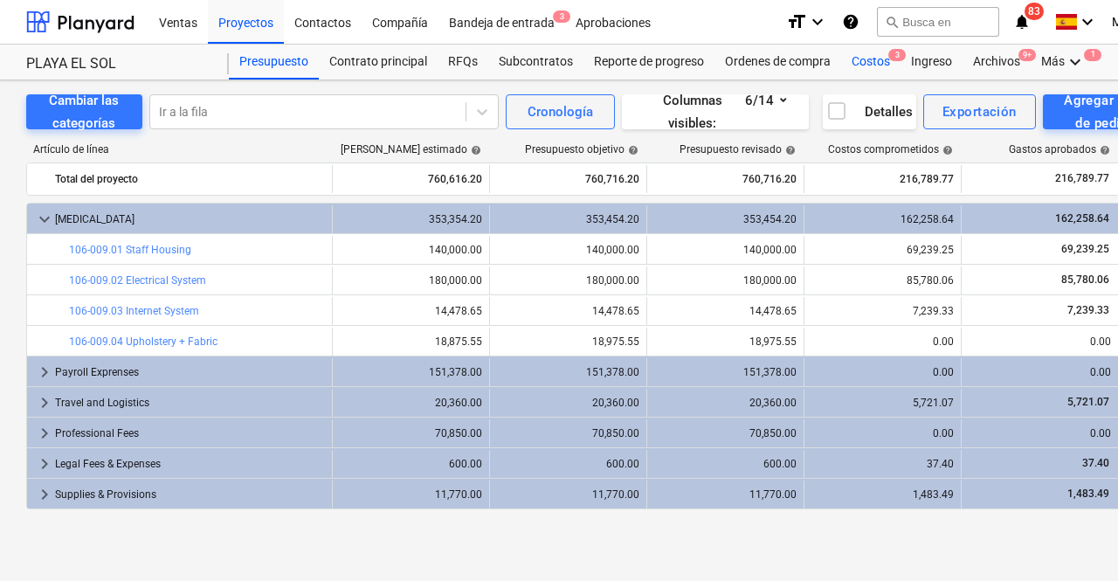
click at [874, 58] on div "Costos 3" at bounding box center [870, 62] width 59 height 35
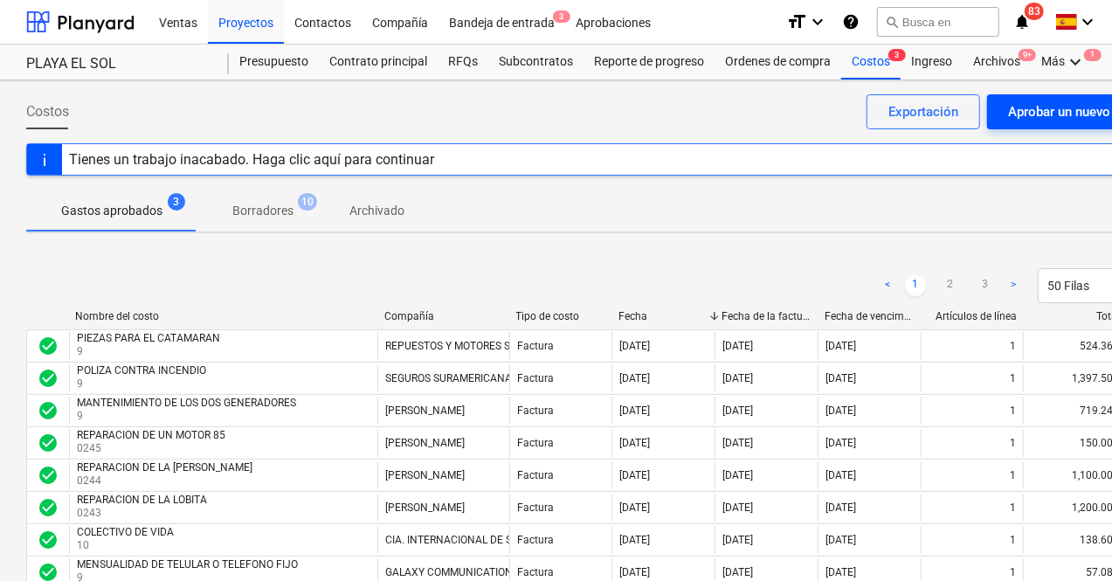
click at [1066, 102] on div "Aprobar un nuevo costo" at bounding box center [1078, 111] width 140 height 23
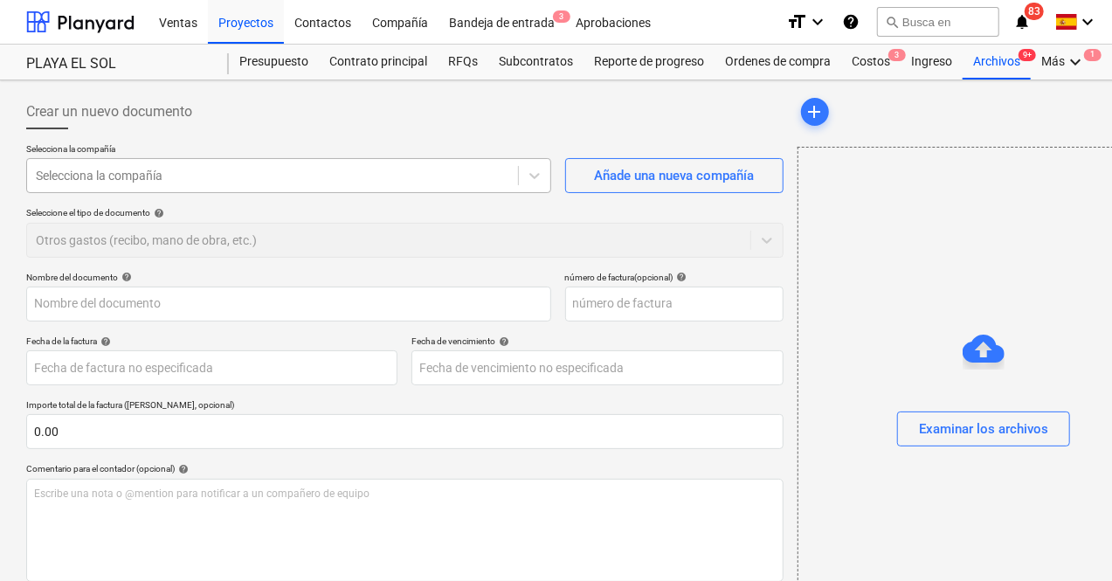
click at [205, 190] on div "Selecciona la compañía" at bounding box center [288, 175] width 525 height 35
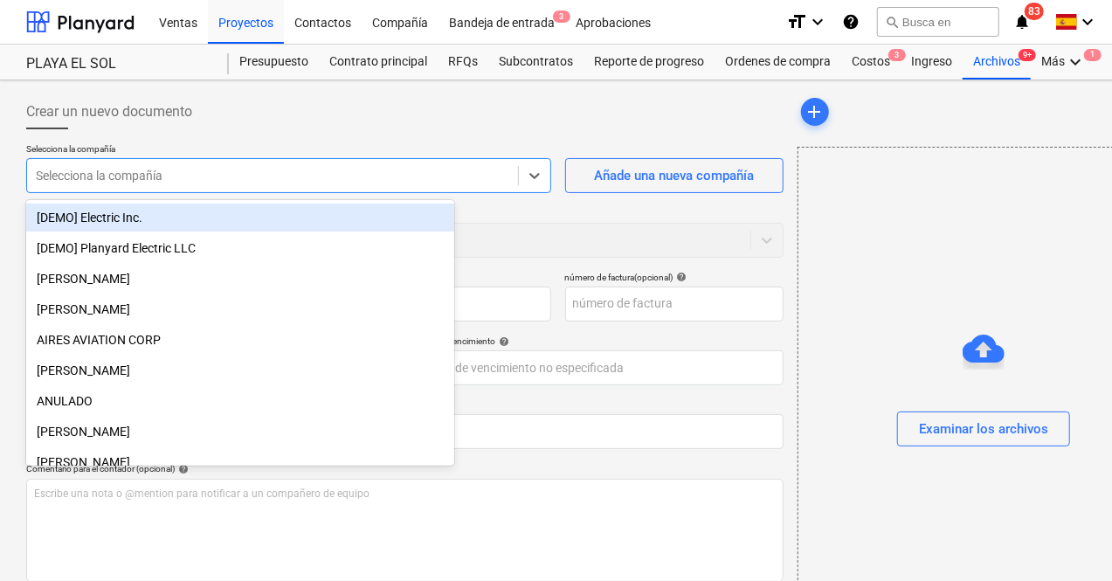
click at [192, 182] on div at bounding box center [272, 175] width 473 height 17
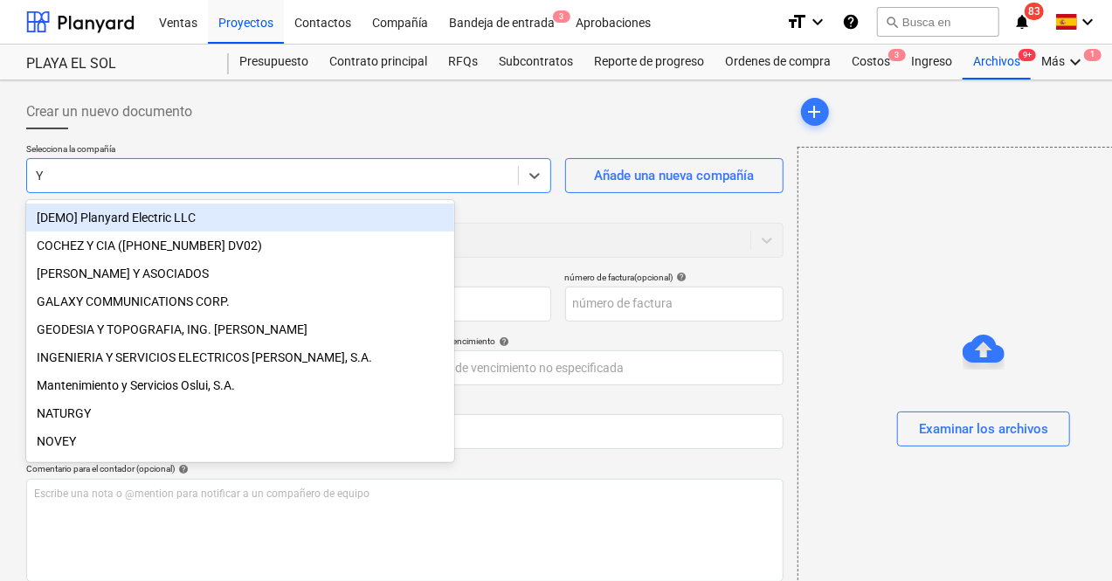
type input "YG"
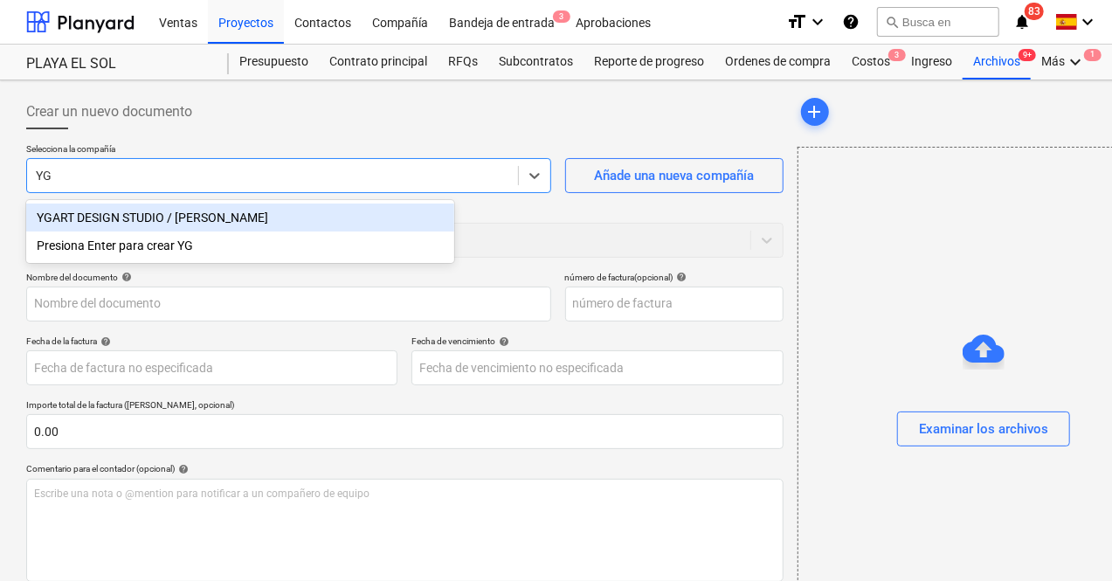
click at [169, 228] on div "YGART DESIGN STUDIO / [PERSON_NAME]" at bounding box center [240, 217] width 428 height 28
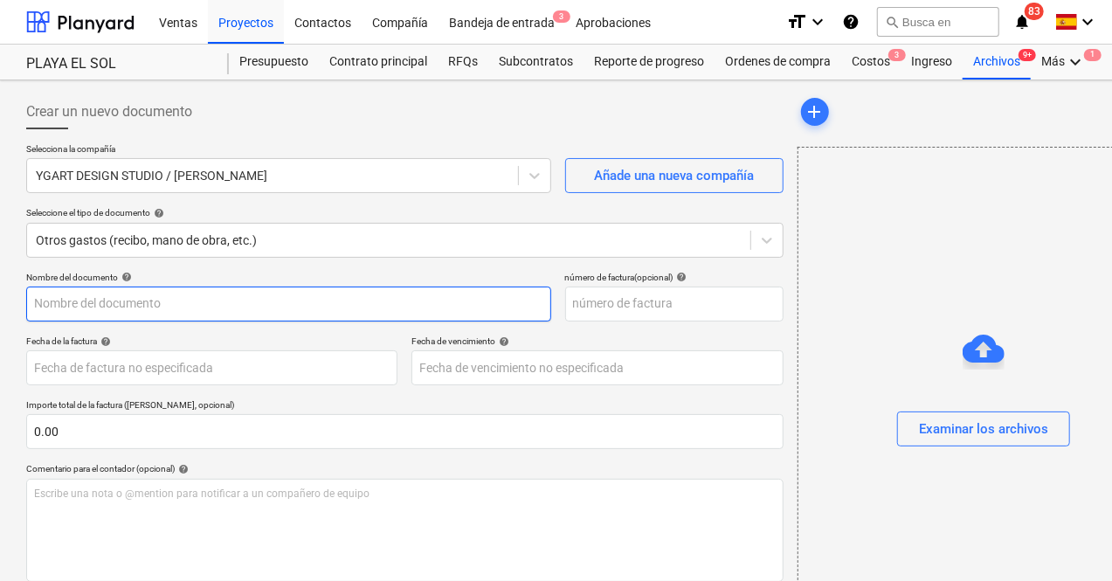
click at [241, 309] on input "text" at bounding box center [288, 303] width 525 height 35
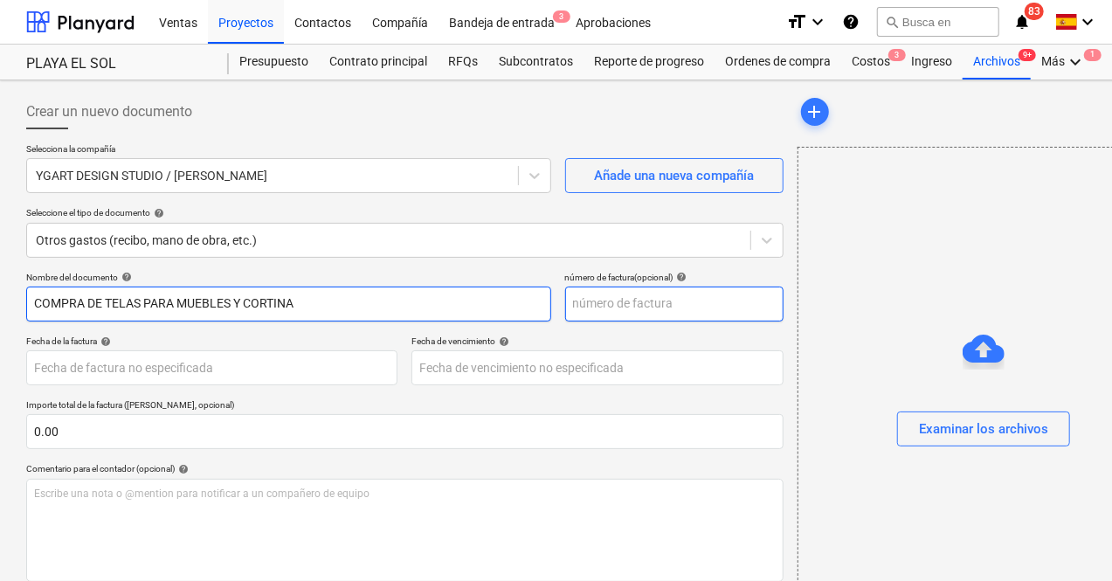
type input "COMPRA DE TELAS PARA MUEBLES Y CORTINA"
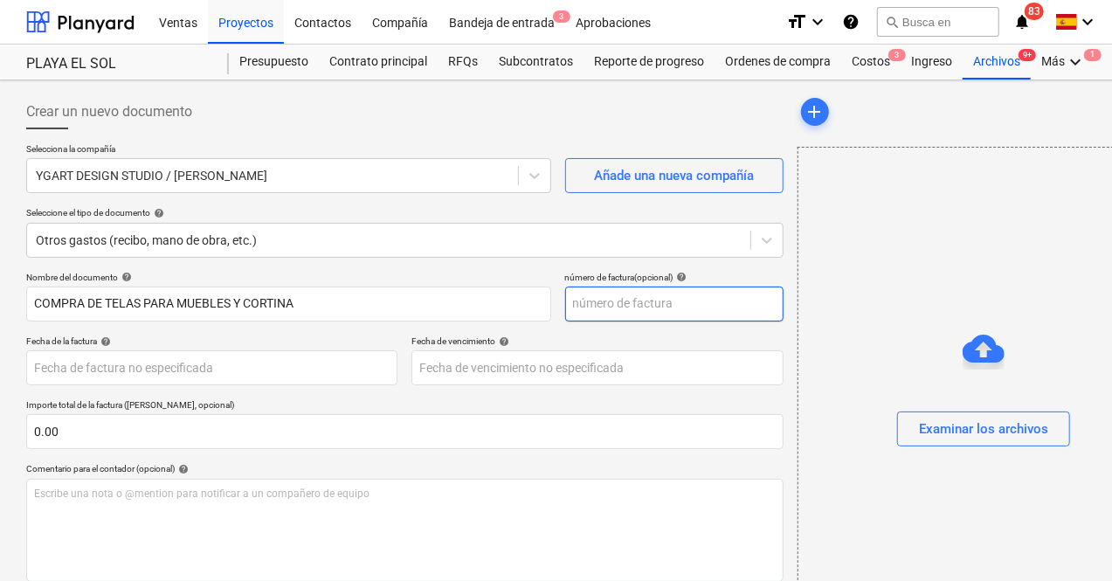
click at [565, 305] on input "text" at bounding box center [674, 303] width 218 height 35
type input "00175"
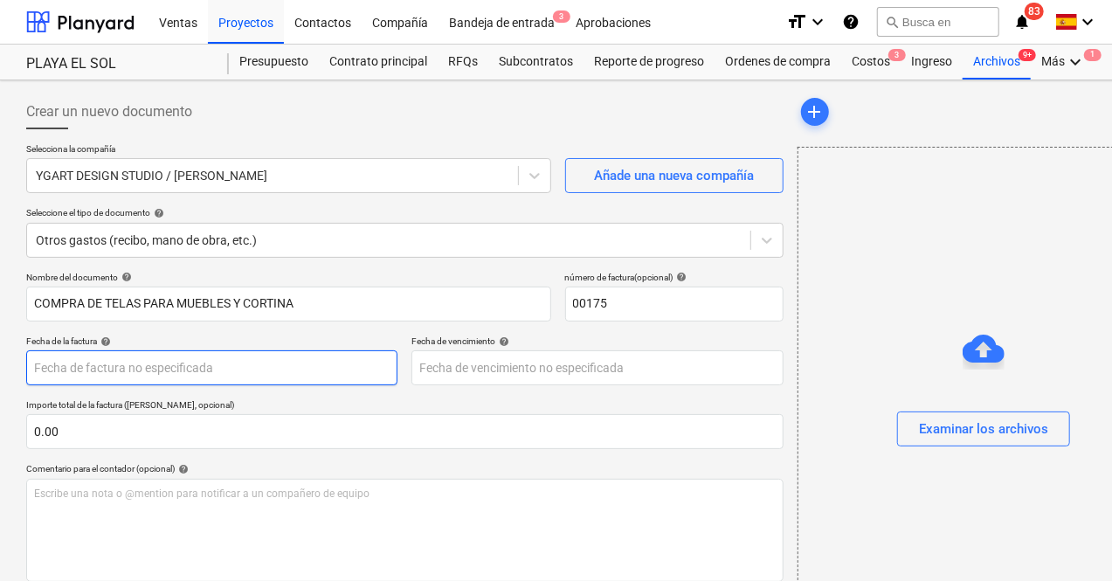
click at [245, 376] on body "Ventas Proyectos Contactos Compañía Bandeja de entrada 3 Aprobaciones format_si…" at bounding box center [556, 290] width 1112 height 581
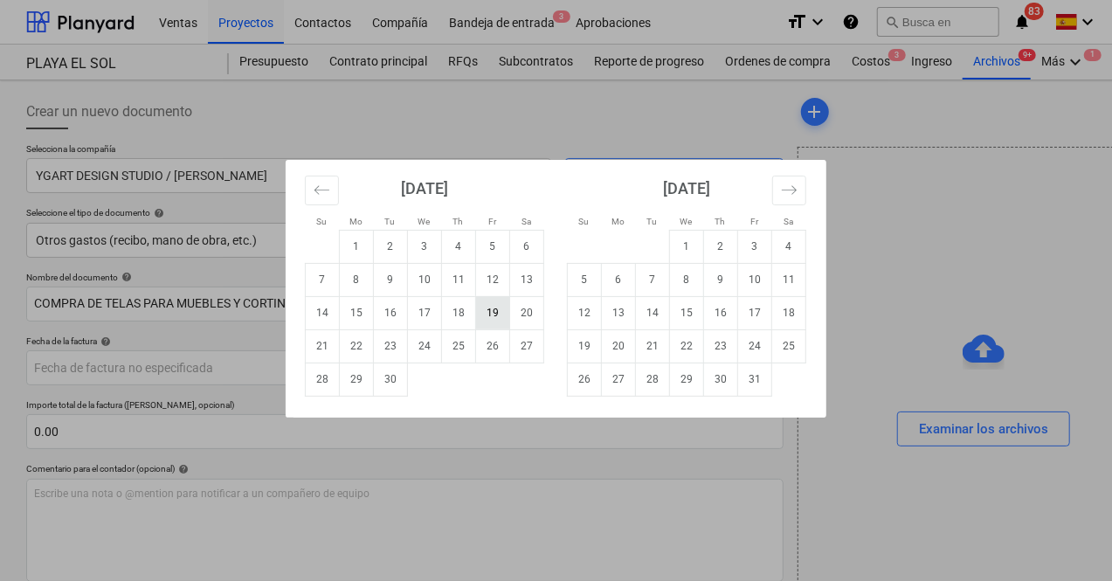
click at [490, 307] on td "19" at bounding box center [493, 312] width 34 height 33
type input "[DATE]"
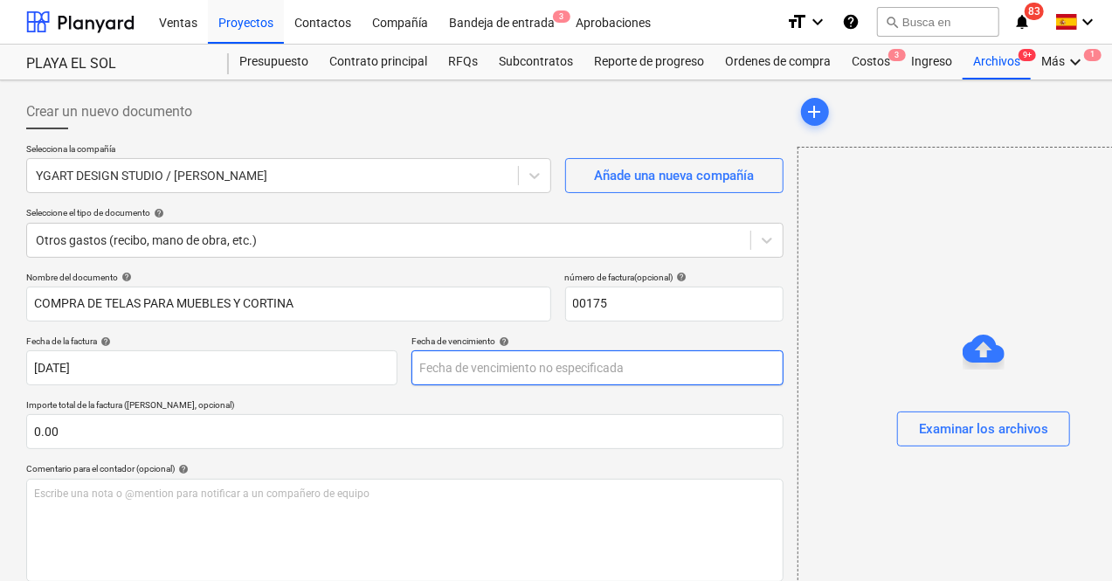
click at [486, 355] on body "Ventas Proyectos Contactos Compañía Bandeja de entrada 3 Aprobaciones format_si…" at bounding box center [556, 290] width 1112 height 581
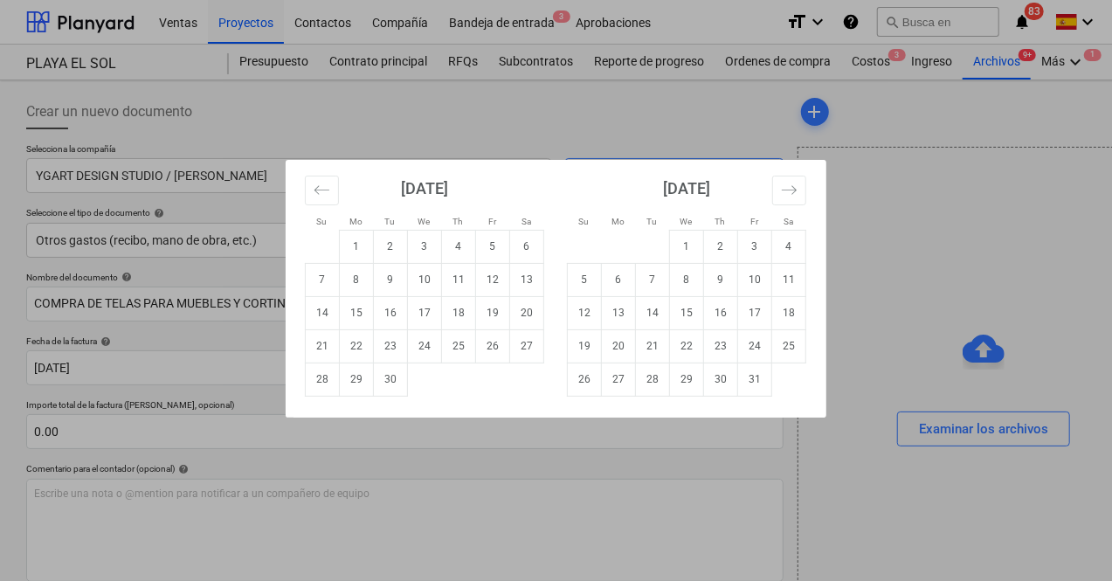
drag, startPoint x: 500, startPoint y: 314, endPoint x: 356, endPoint y: 453, distance: 199.5
click at [500, 314] on td "19" at bounding box center [493, 312] width 34 height 33
type input "[DATE]"
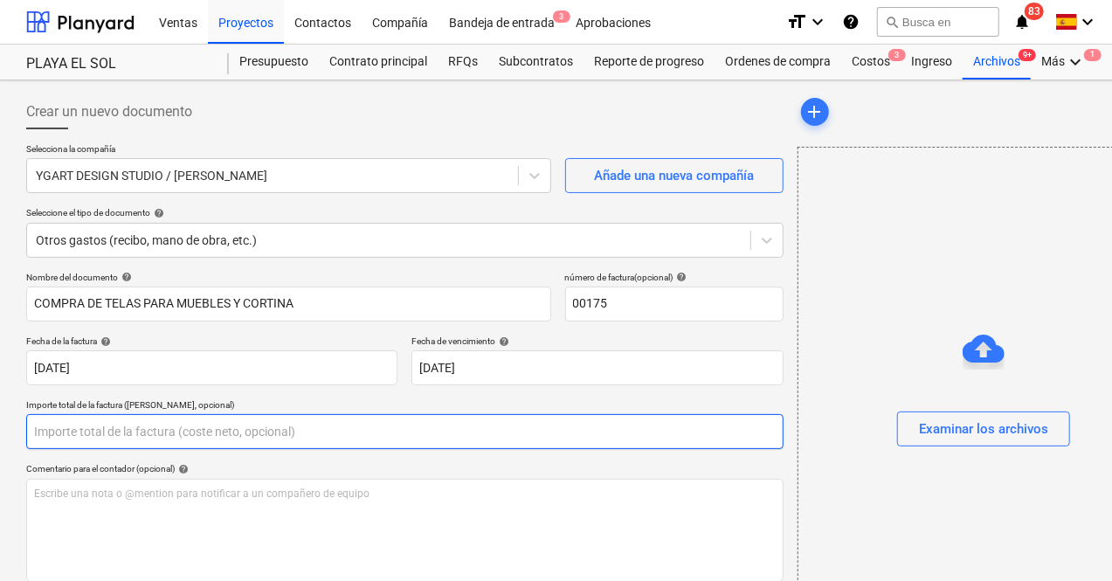
click at [112, 425] on input "text" at bounding box center [404, 431] width 757 height 35
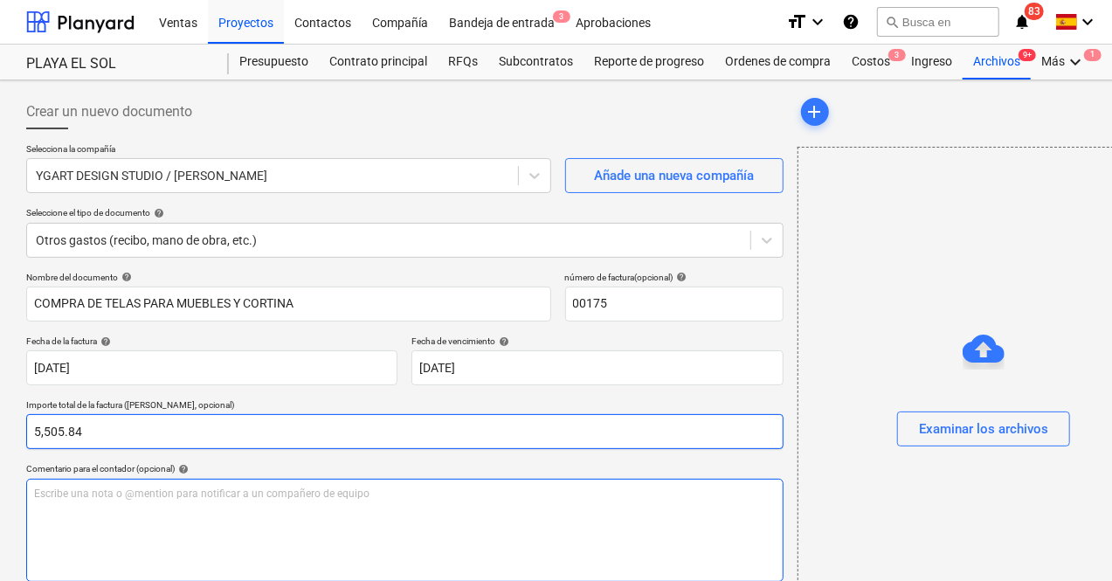
type input "5,505.84"
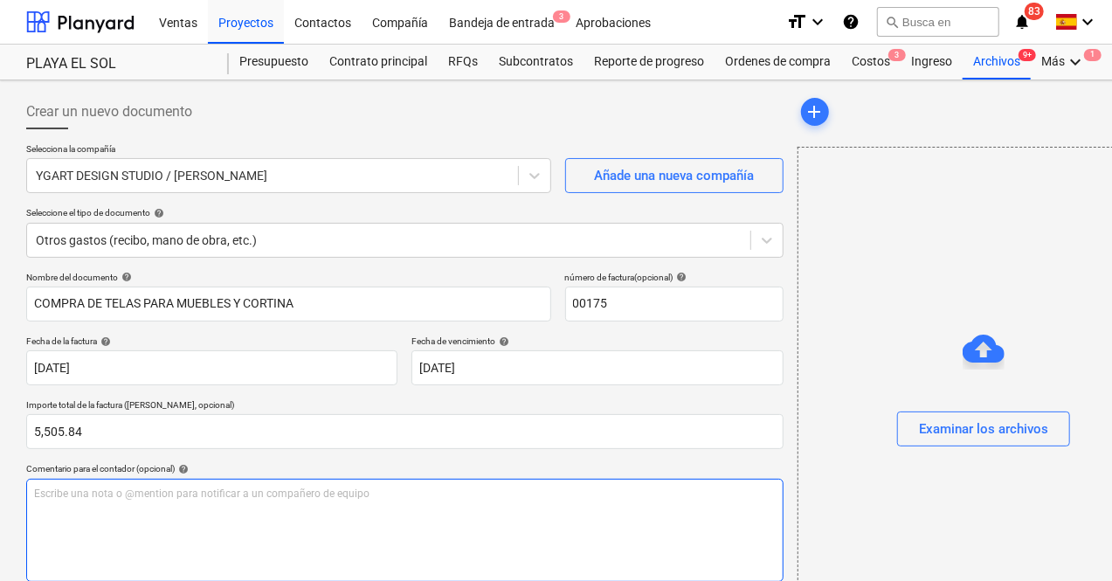
click at [125, 493] on p "Escribe una nota o @mention para notificar a un compañero de equipo ﻿" at bounding box center [404, 493] width 741 height 15
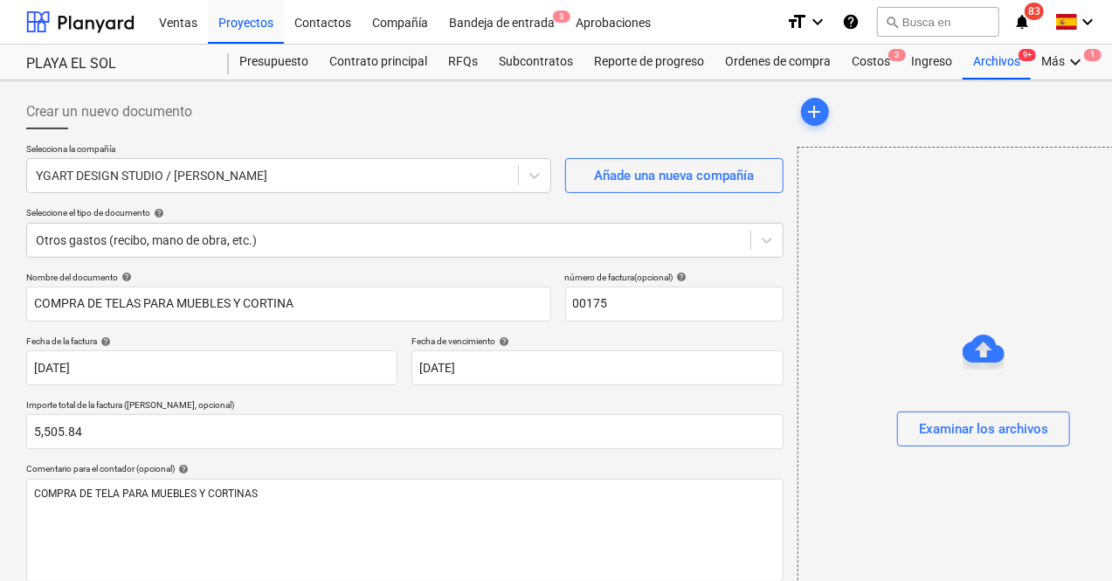
click at [982, 447] on div at bounding box center [983, 453] width 371 height 14
click at [971, 436] on div "Examinar los archivos" at bounding box center [983, 428] width 129 height 23
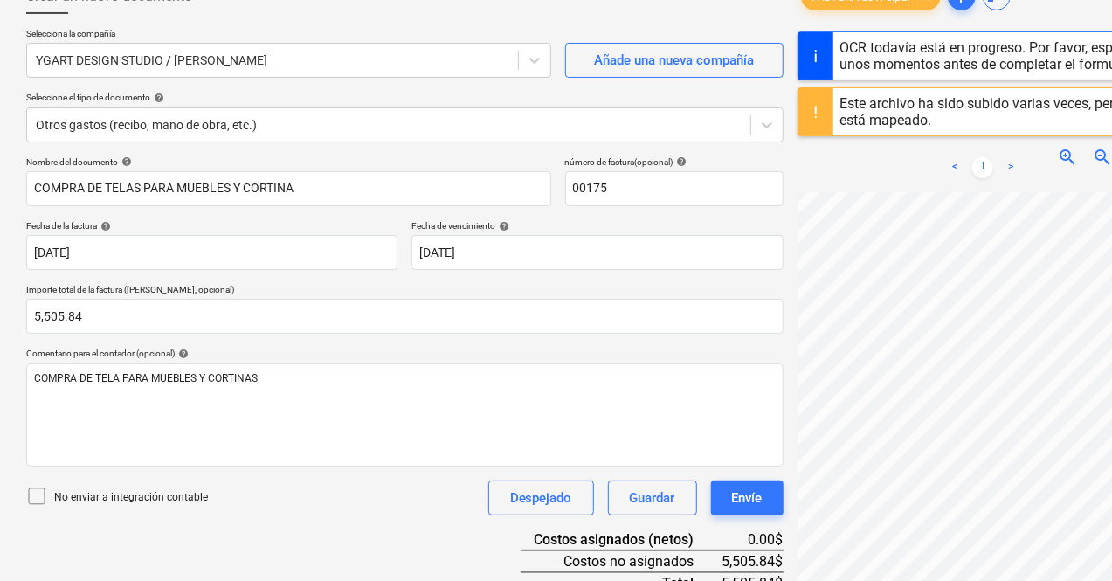
scroll to position [255, 0]
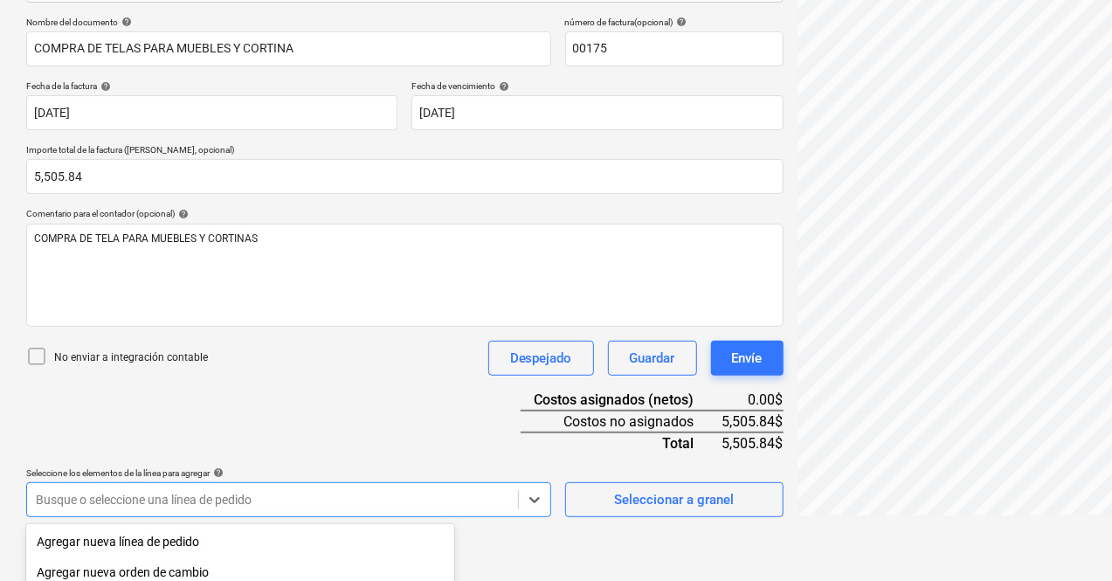
scroll to position [463, 0]
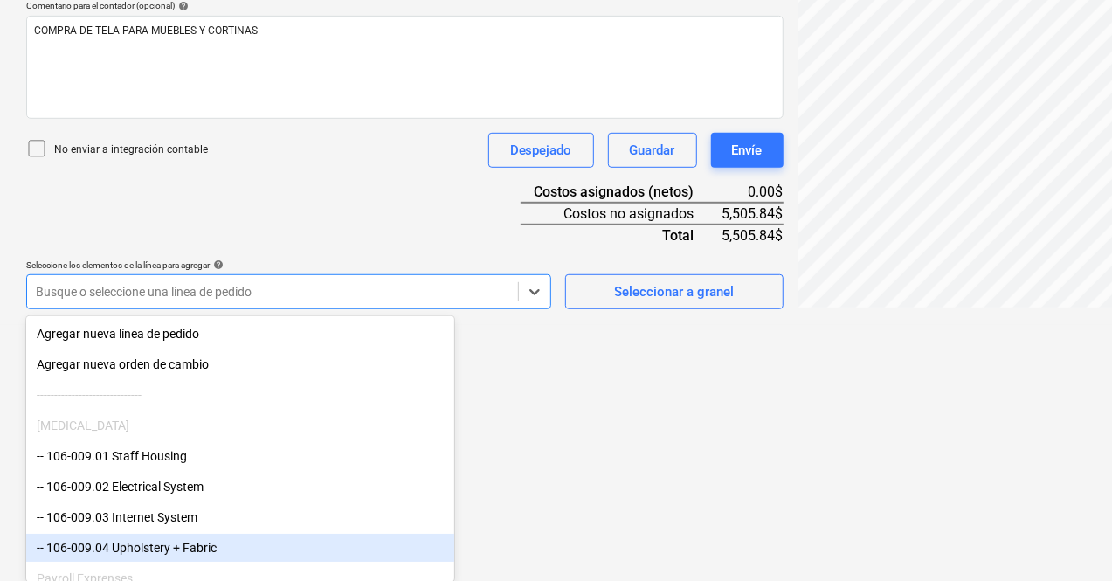
click at [147, 552] on div "-- 106-009.04 Upholstery + Fabric" at bounding box center [240, 548] width 428 height 28
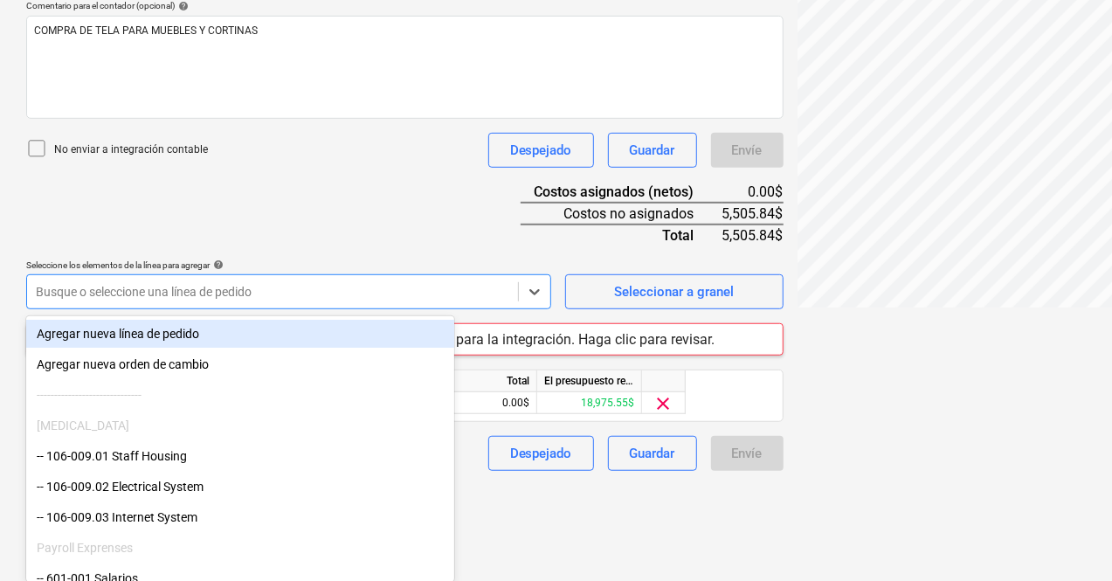
scroll to position [383, 0]
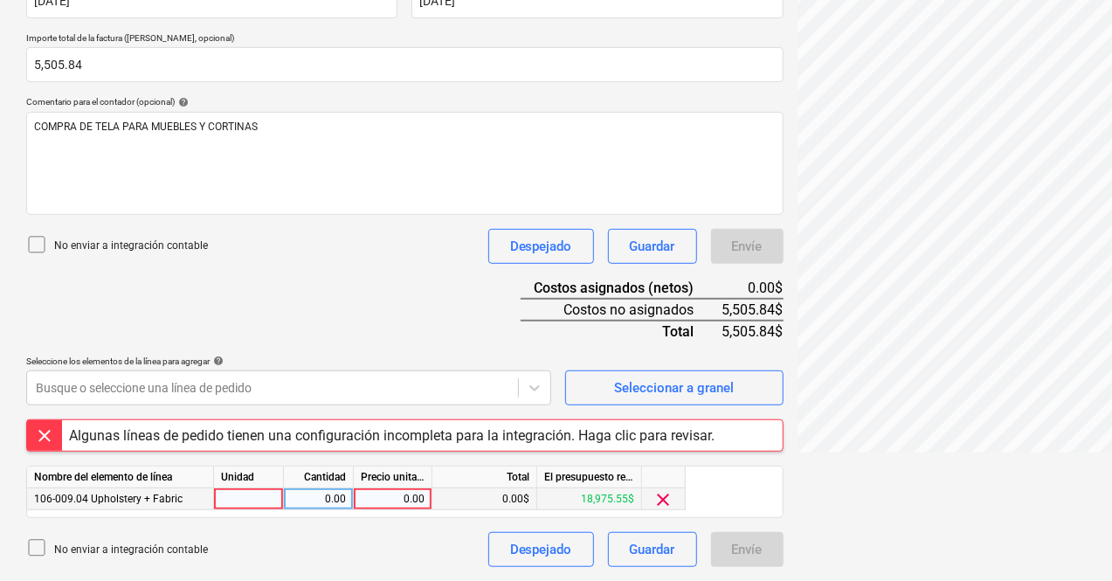
click at [267, 504] on div at bounding box center [249, 499] width 70 height 22
type input "1"
click at [329, 500] on div "0.00" at bounding box center [318, 499] width 55 height 22
click at [387, 498] on div "0.00" at bounding box center [393, 499] width 64 height 22
click at [393, 500] on input "5505.84" at bounding box center [393, 498] width 78 height 21
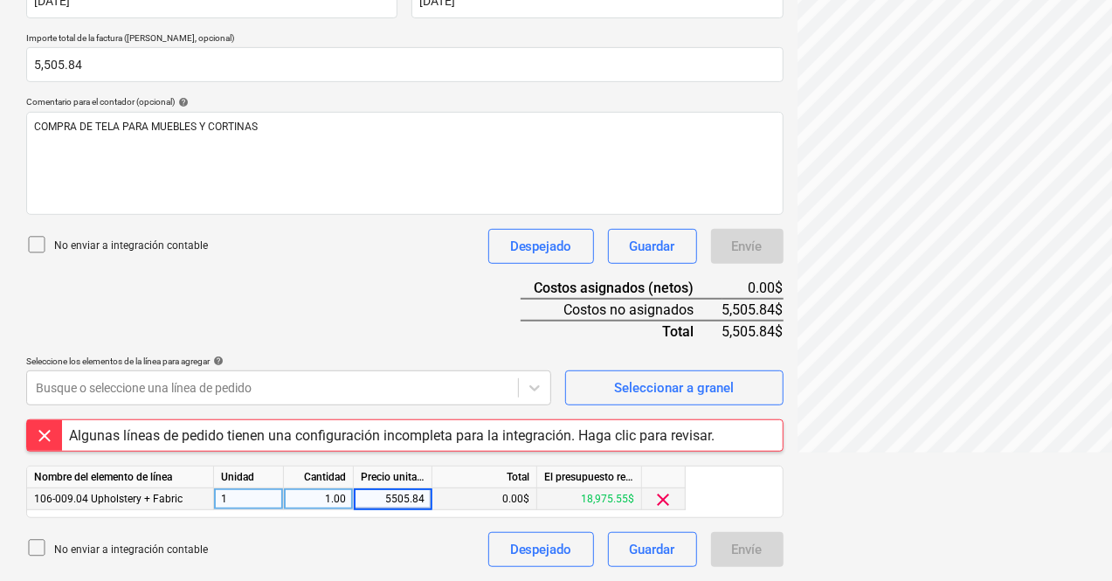
type input "5,505.84"
click at [790, 535] on div "FACTURA 00175.pdf clear add sort Este archivo ha sido subido varias veces, pero…" at bounding box center [982, 147] width 385 height 853
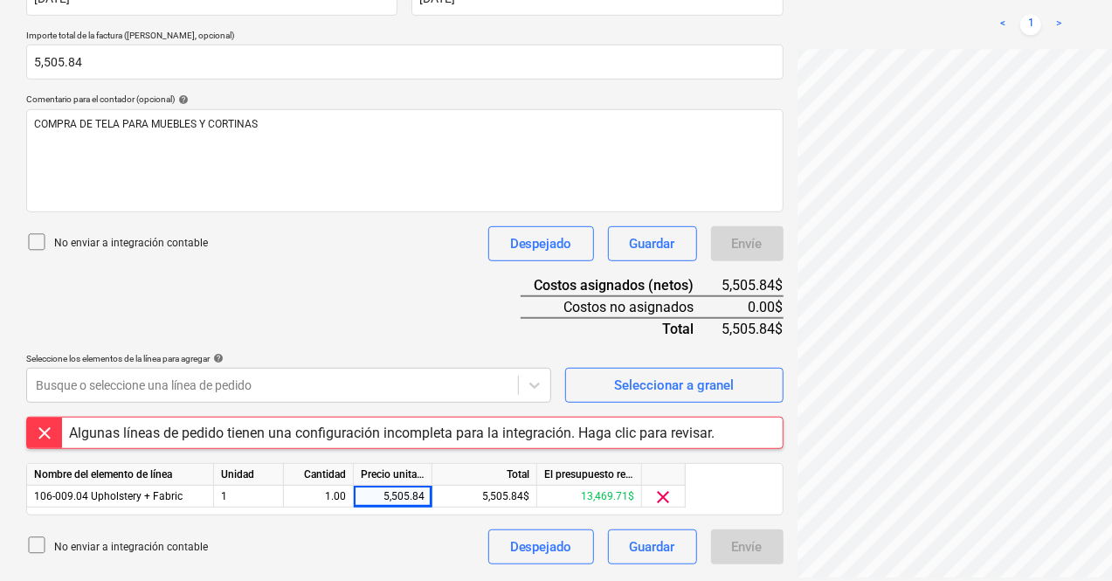
click at [711, 553] on div "Envíe" at bounding box center [747, 546] width 72 height 35
click at [711, 555] on div "Envíe" at bounding box center [747, 546] width 72 height 35
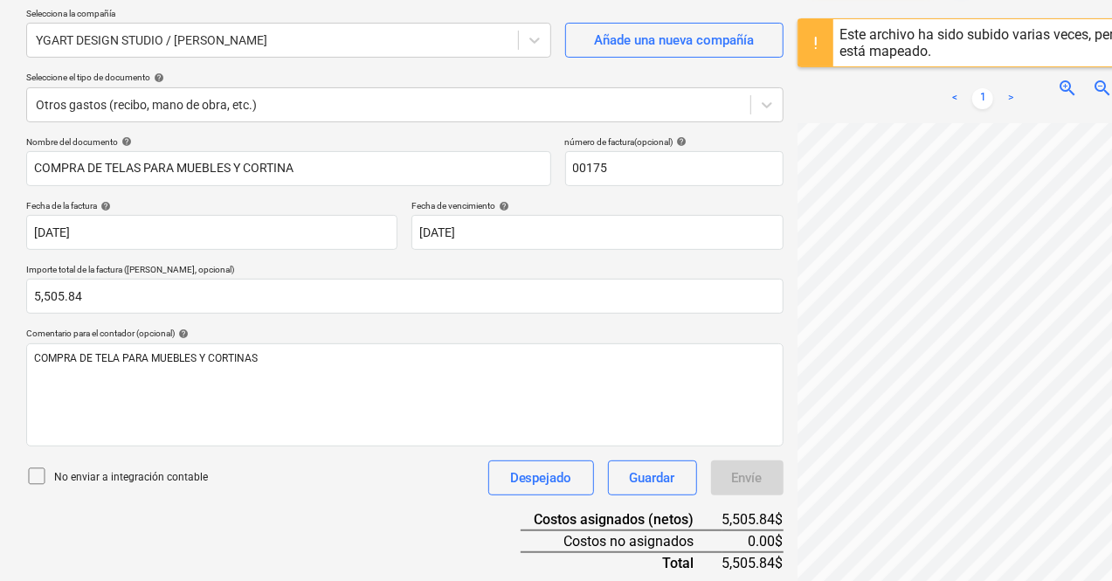
scroll to position [0, 0]
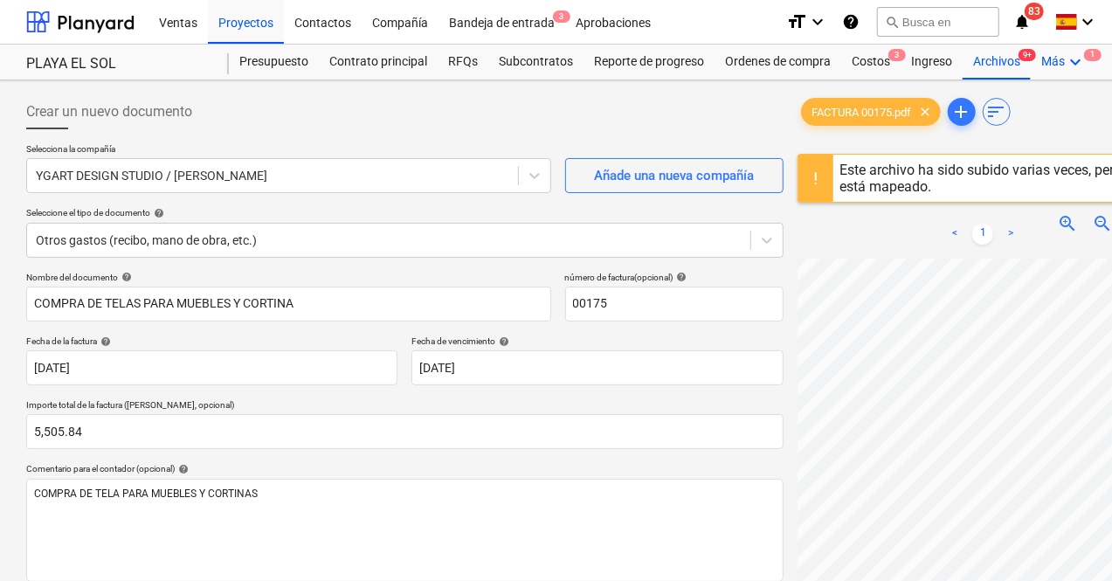
click at [1073, 60] on icon "keyboard_arrow_down" at bounding box center [1075, 62] width 21 height 21
click at [1029, 128] on div "Ajustes 1" at bounding box center [1044, 132] width 84 height 15
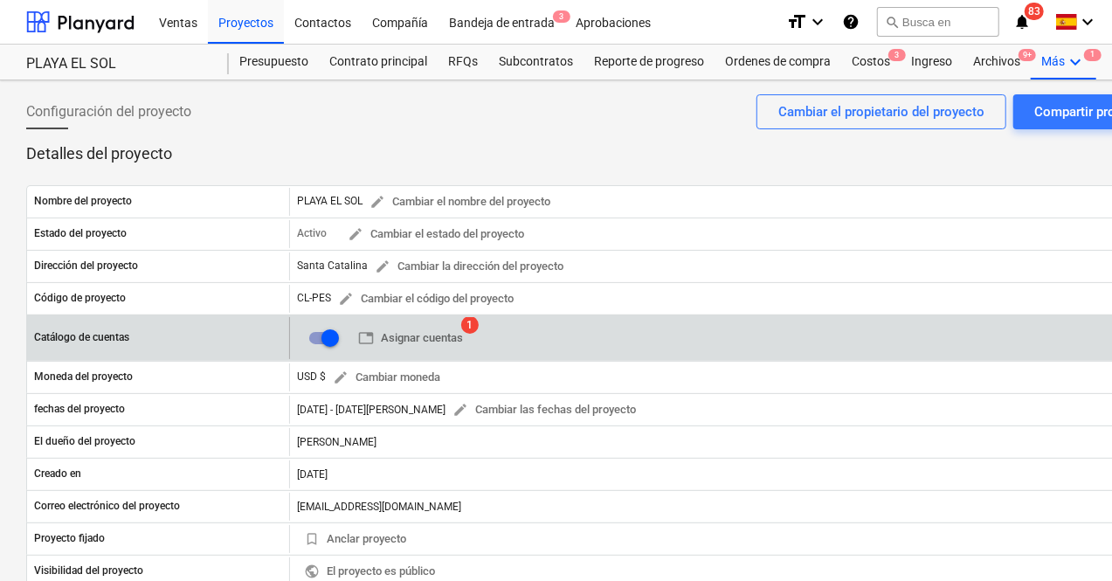
click at [472, 322] on span "1" at bounding box center [469, 324] width 17 height 17
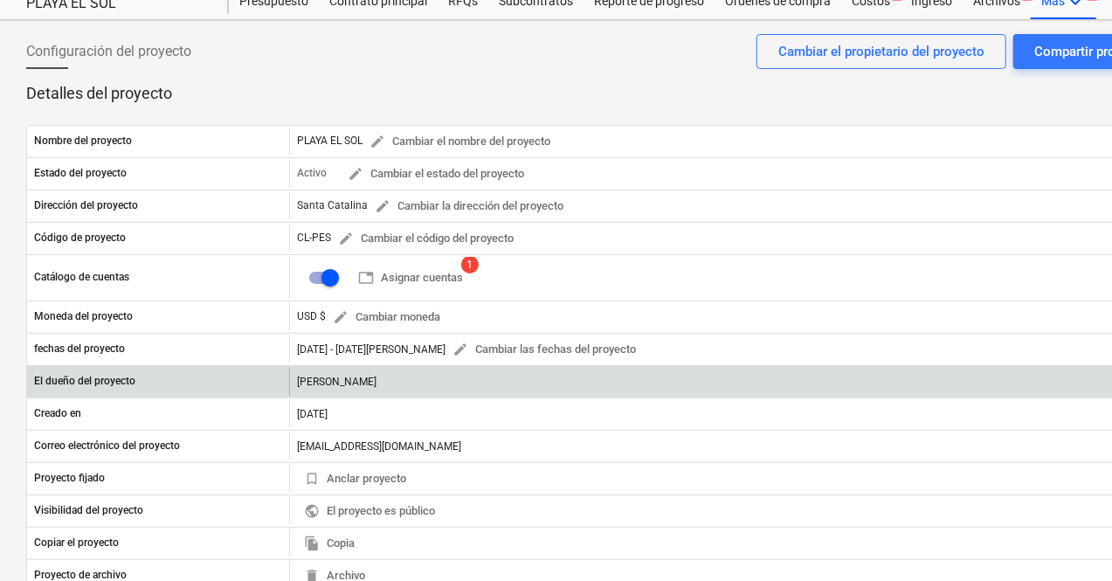
scroll to position [87, 0]
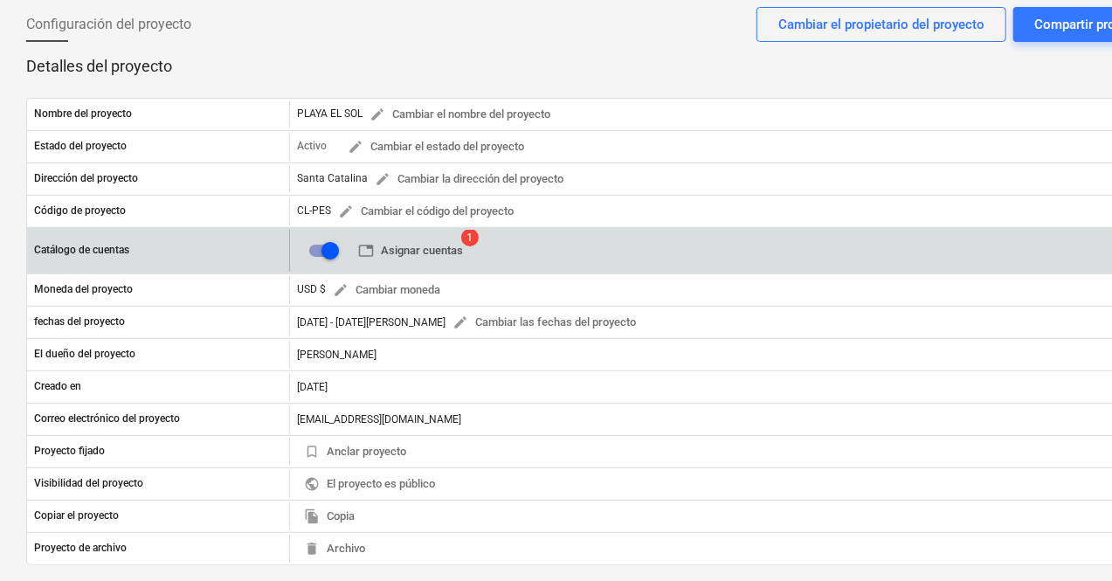
click at [416, 254] on span "table Asignar cuentas" at bounding box center [410, 251] width 105 height 20
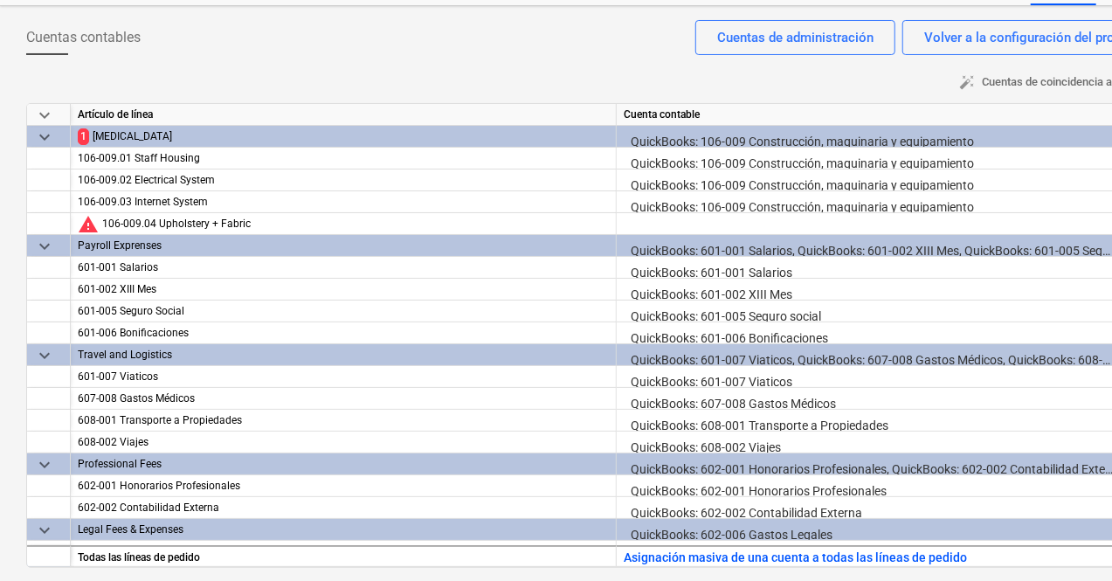
click at [79, 132] on span "1" at bounding box center [83, 136] width 11 height 17
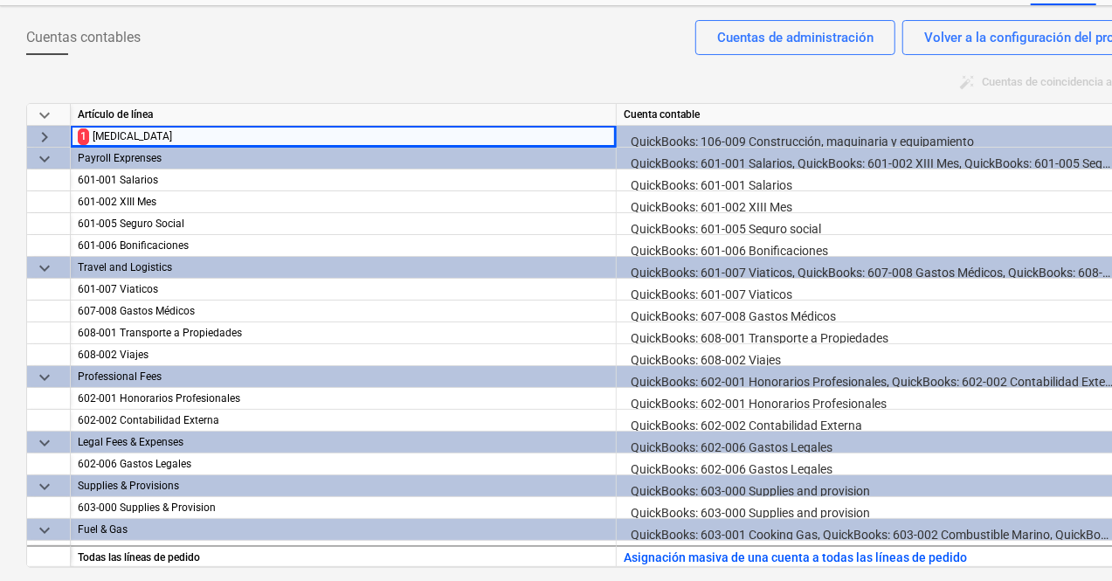
click at [79, 137] on span "1" at bounding box center [83, 136] width 11 height 17
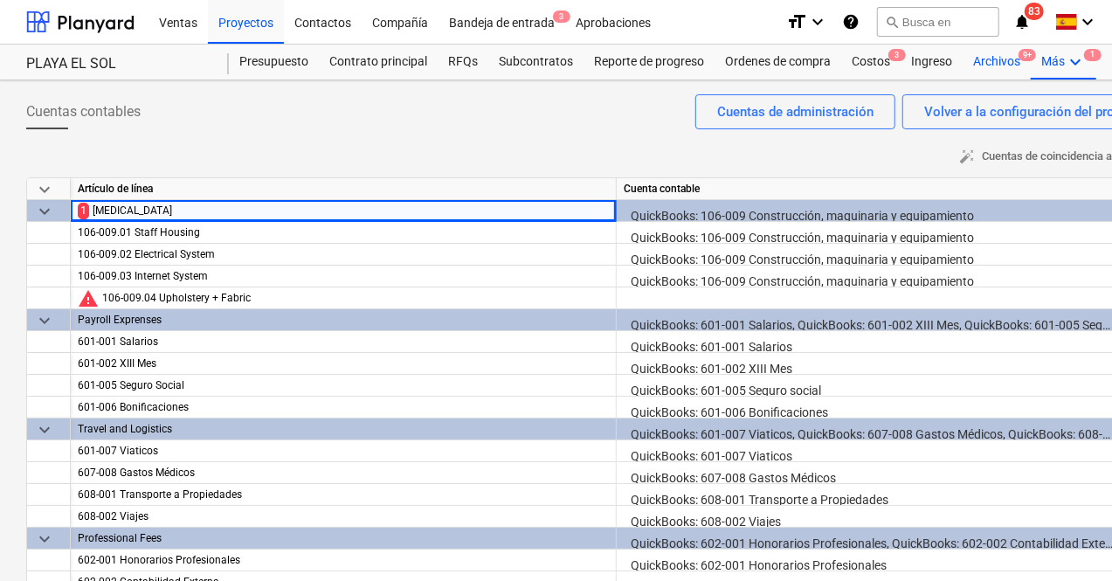
click at [1008, 58] on div "Archivos 9+" at bounding box center [996, 62] width 68 height 35
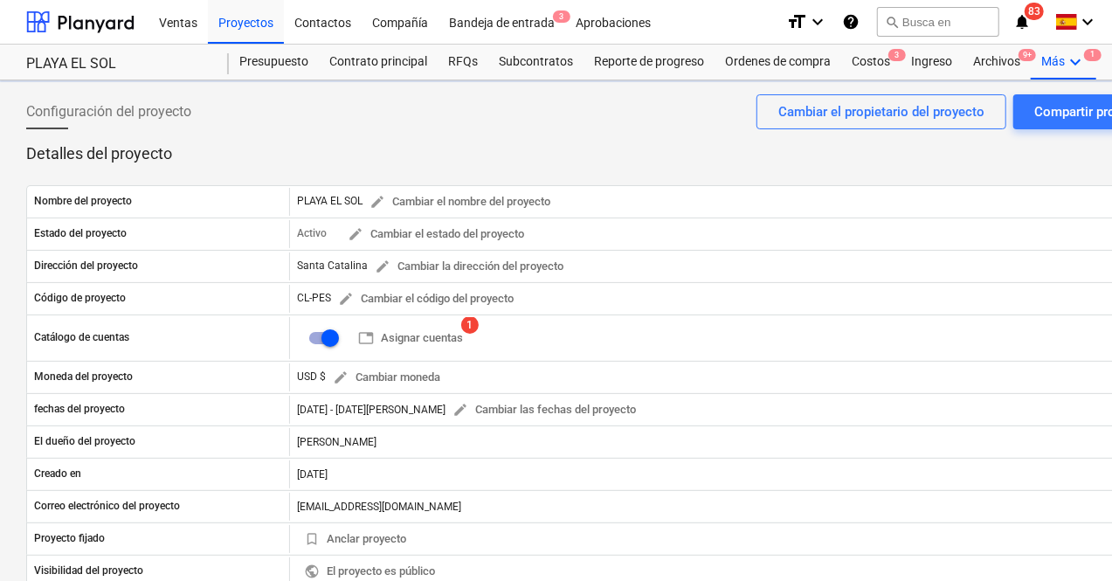
scroll to position [74, 0]
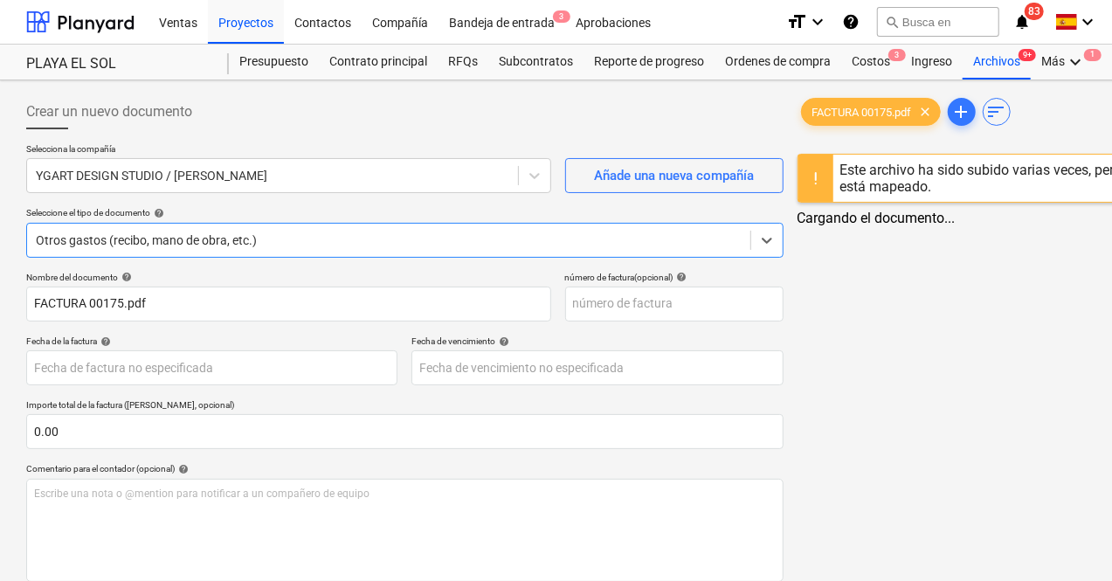
scroll to position [161, 0]
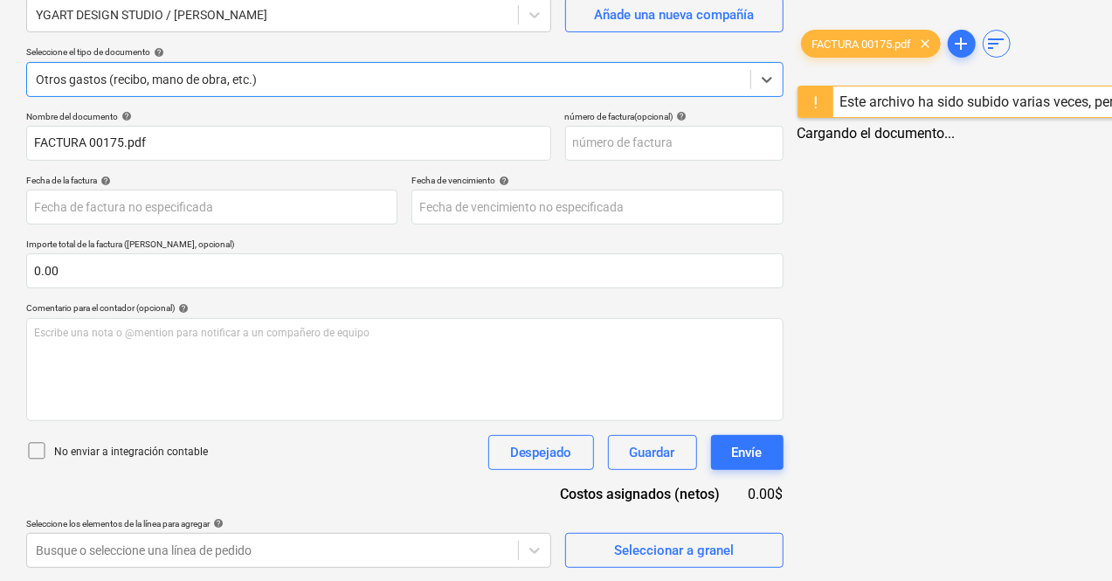
type input "00175"
type input "[DATE]"
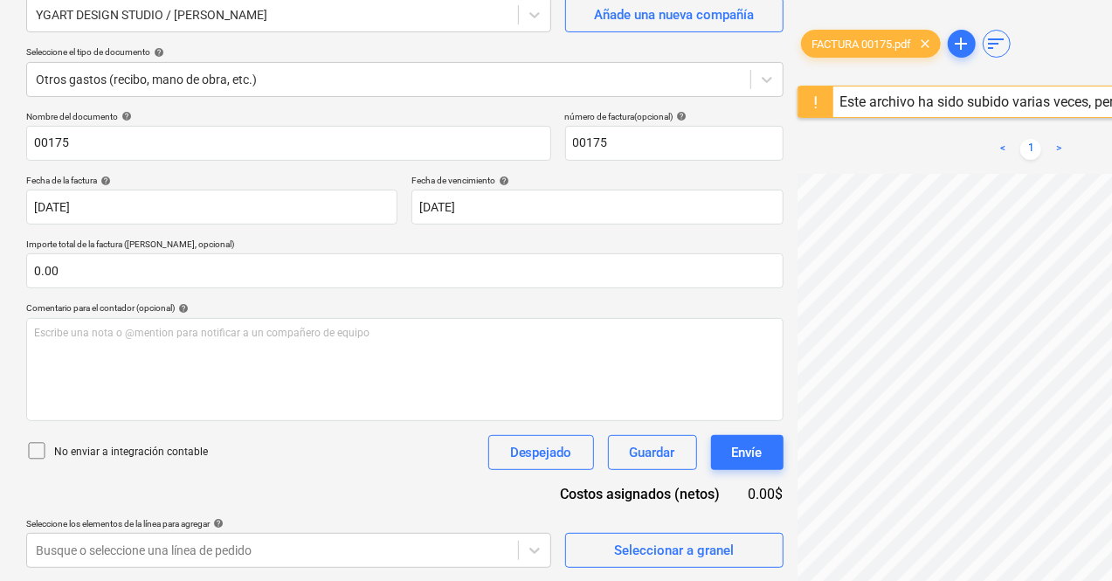
drag, startPoint x: 1114, startPoint y: 2, endPoint x: 673, endPoint y: 238, distance: 500.5
click at [616, 233] on div "Nombre del documento help 00175 número de factura (opcional) help 00175 Fecha d…" at bounding box center [404, 339] width 757 height 457
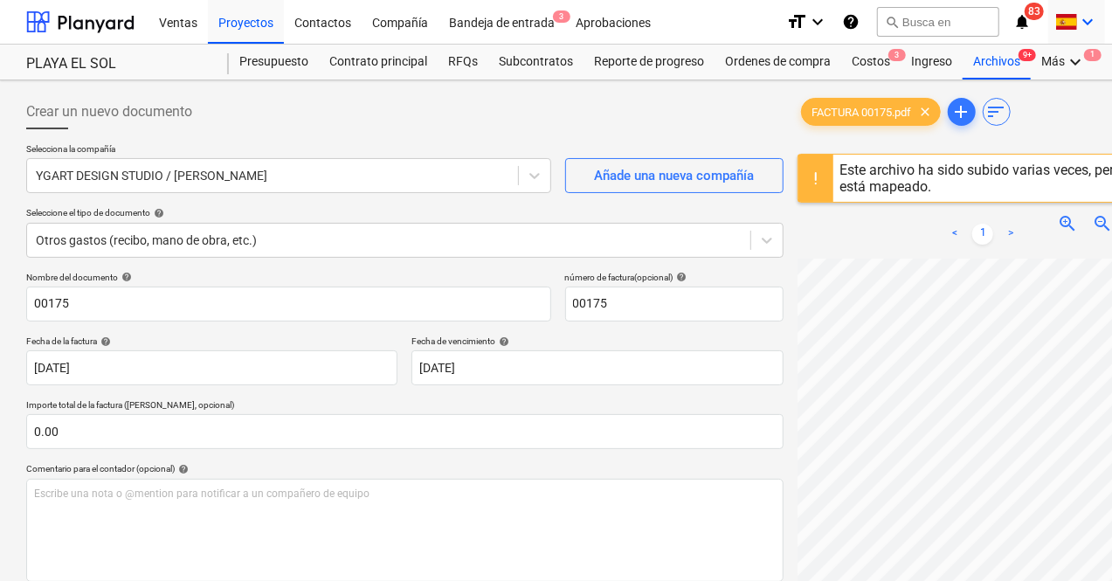
click at [1082, 24] on icon "keyboard_arrow_down" at bounding box center [1087, 21] width 21 height 21
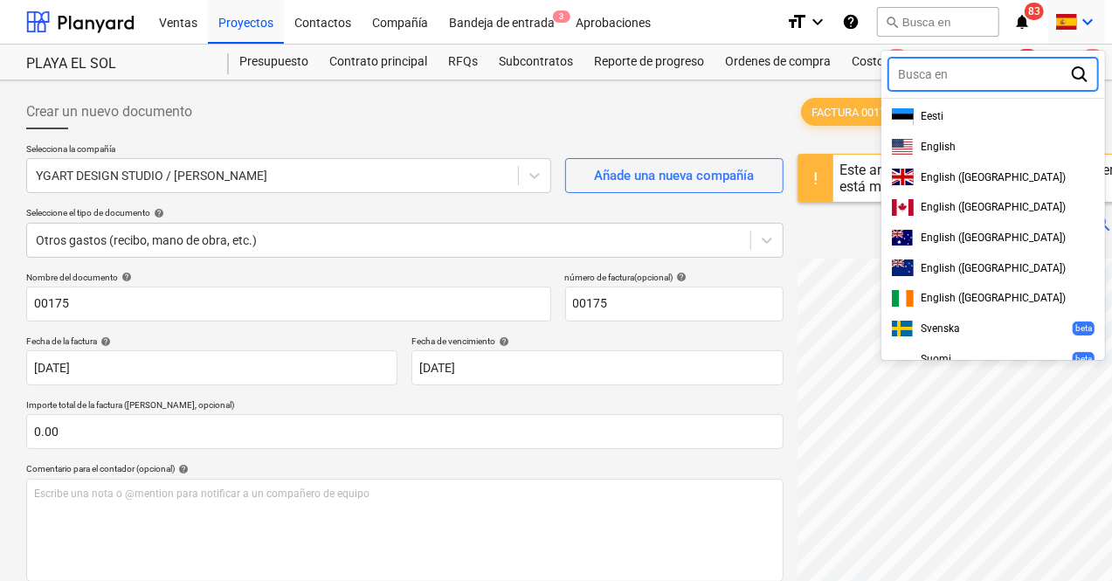
scroll to position [236, 0]
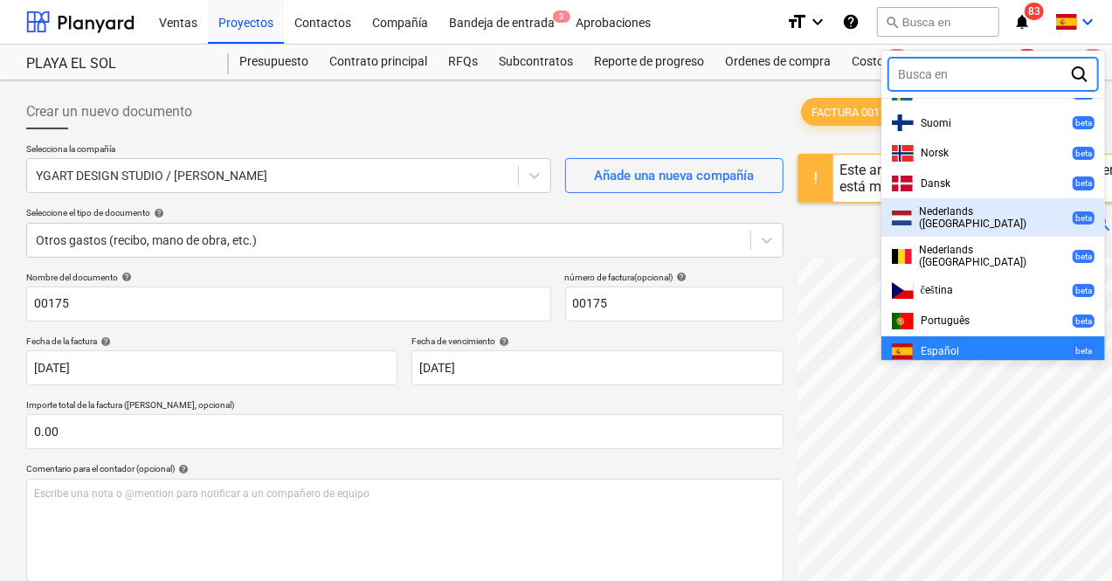
drag, startPoint x: 686, startPoint y: 300, endPoint x: 693, endPoint y: 294, distance: 9.4
click at [686, 299] on div at bounding box center [556, 290] width 1112 height 581
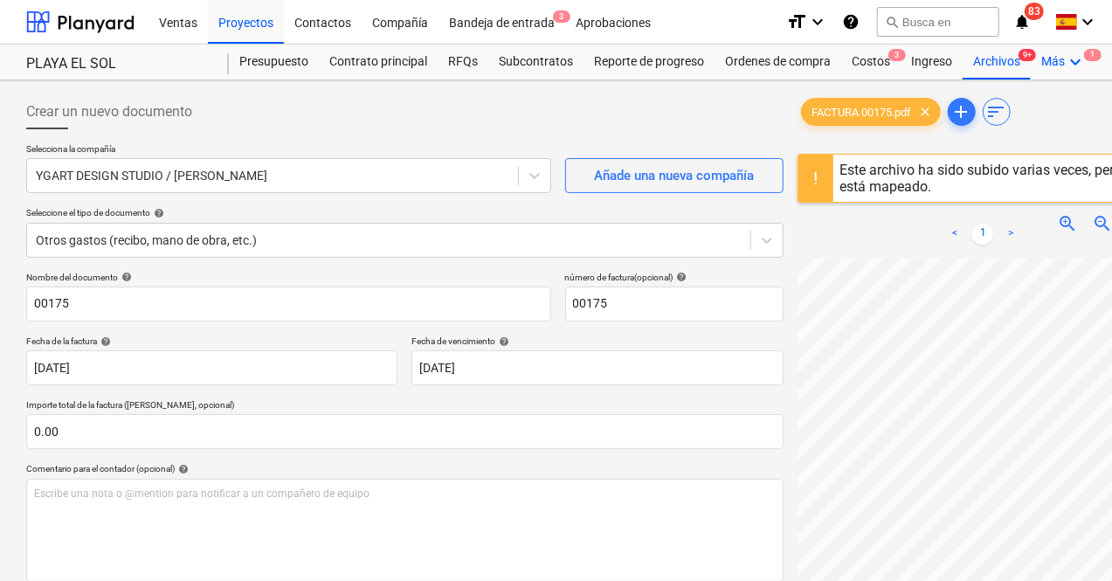
click at [1074, 61] on icon "keyboard_arrow_down" at bounding box center [1075, 62] width 21 height 21
click at [1074, 61] on div at bounding box center [556, 290] width 1112 height 581
click at [1067, 59] on icon "keyboard_arrow_down" at bounding box center [1075, 62] width 21 height 21
click at [1007, 101] on div "Analítica" at bounding box center [1044, 104] width 84 height 14
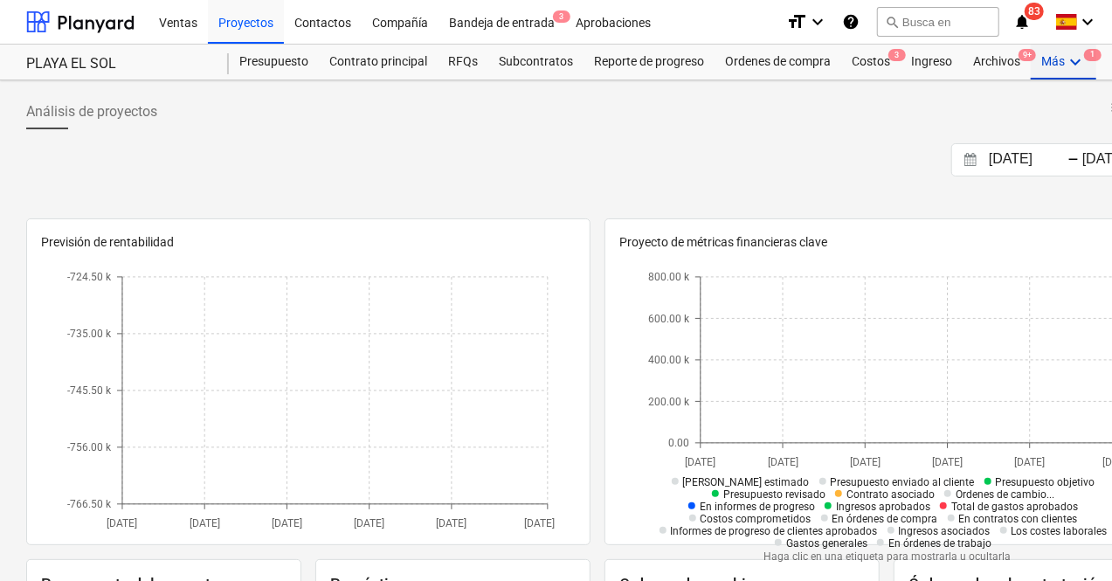
click at [1067, 63] on icon "keyboard_arrow_down" at bounding box center [1075, 62] width 21 height 21
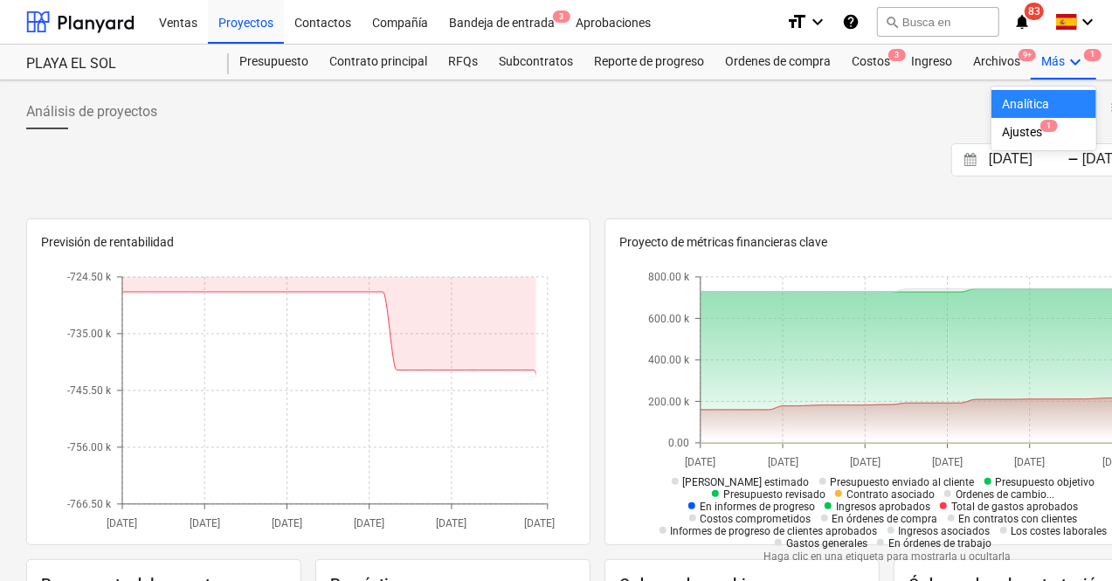
click at [1069, 57] on div at bounding box center [556, 290] width 1112 height 581
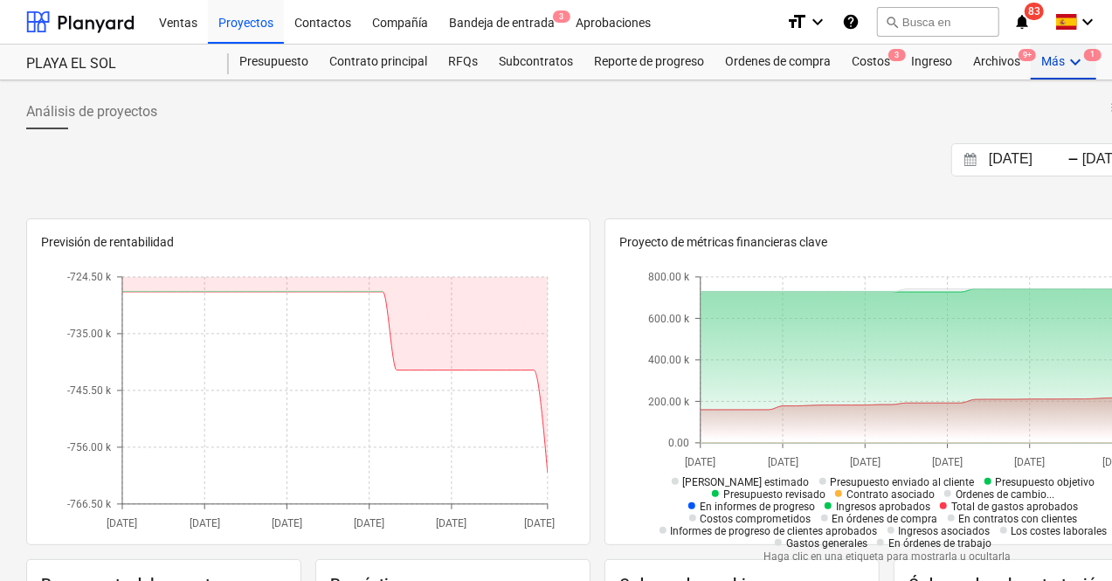
click at [1076, 58] on icon "keyboard_arrow_down" at bounding box center [1075, 62] width 21 height 21
click at [1052, 123] on span "1" at bounding box center [1048, 126] width 17 height 12
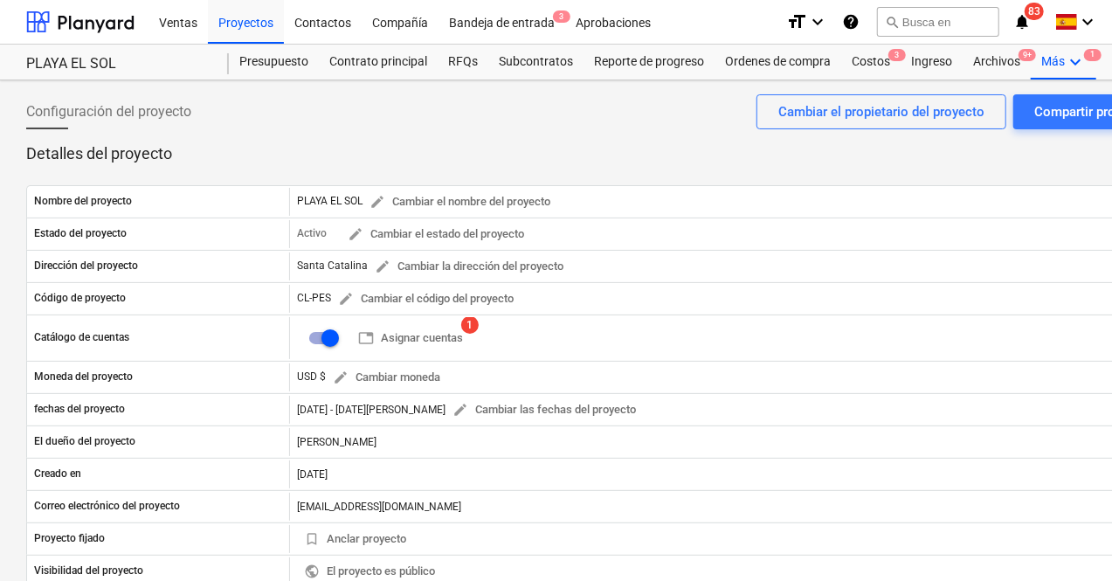
click at [689, 106] on div "Configuración del proyecto Compartir proyecto Cambiar el propietario del proyec…" at bounding box center [597, 118] width 1142 height 49
